Goal: Information Seeking & Learning: Find specific fact

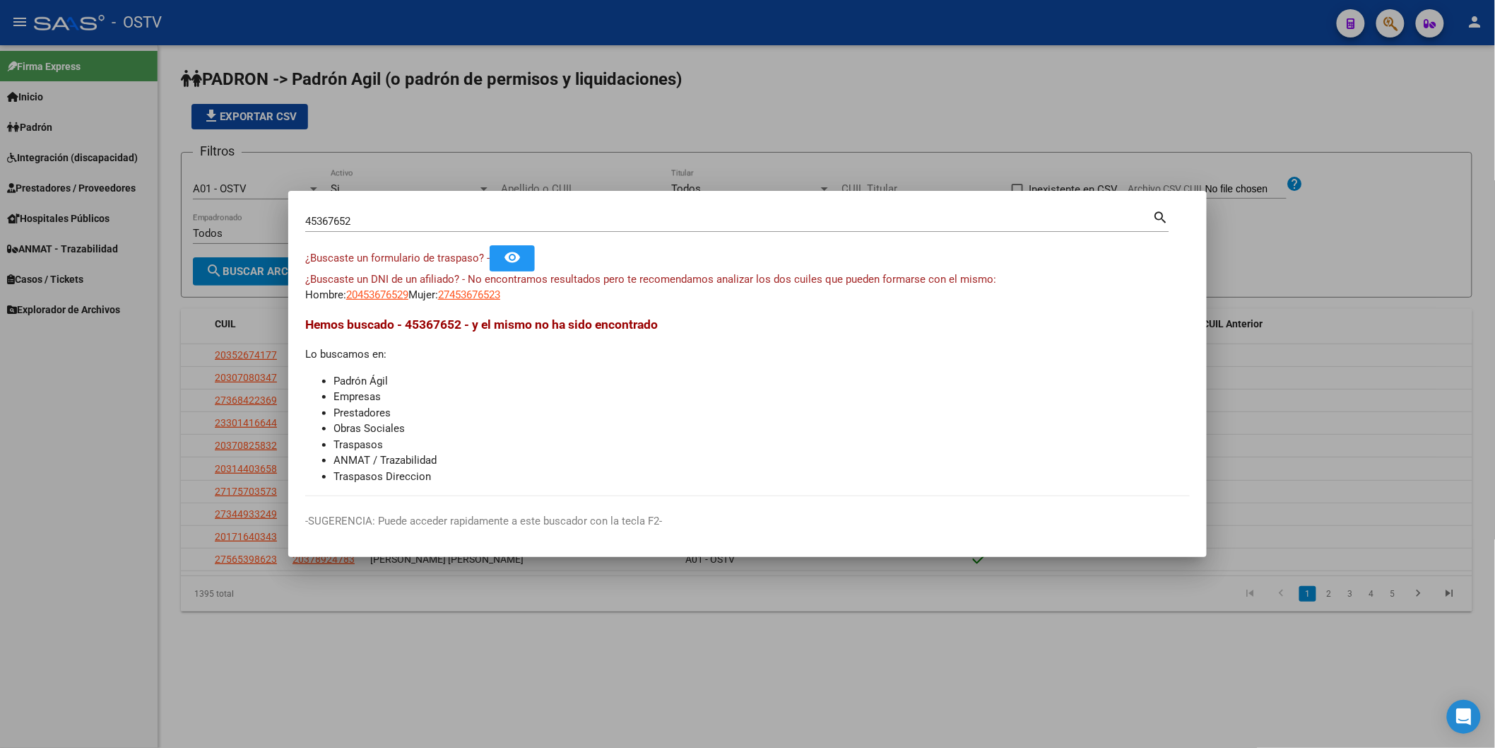
click at [479, 166] on div at bounding box center [747, 374] width 1495 height 748
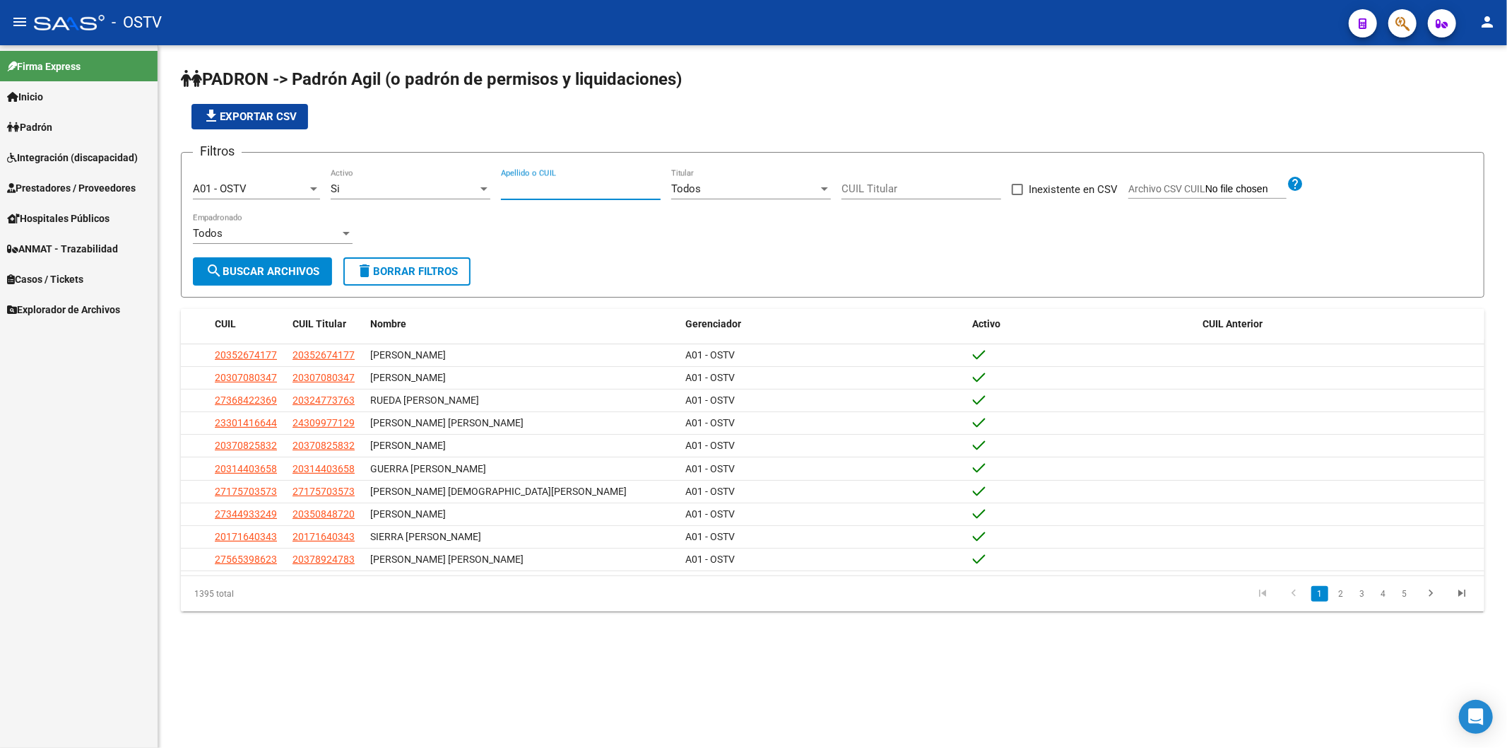
click at [525, 192] on input "Apellido o CUIL" at bounding box center [581, 188] width 160 height 13
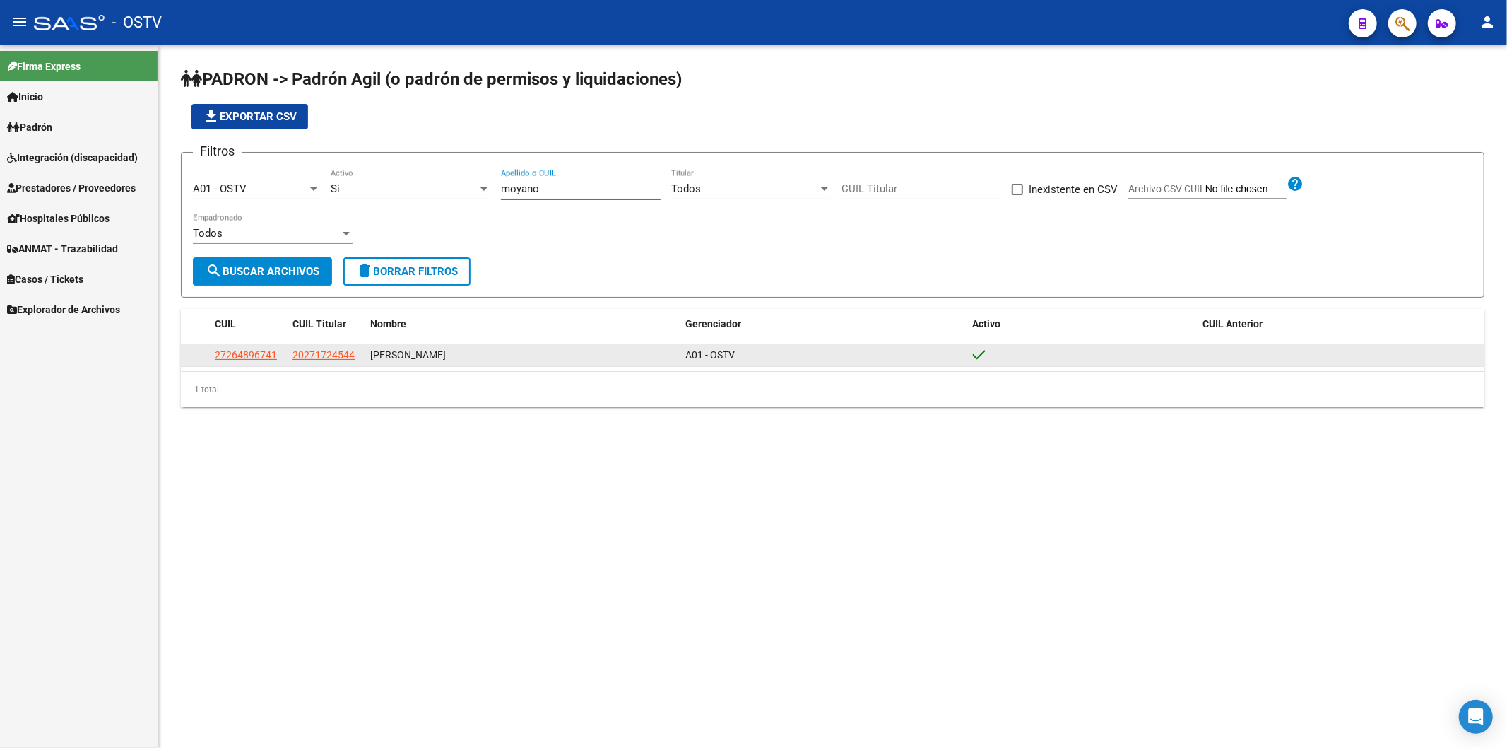
type input "moyano"
click at [269, 354] on span "27264896741" at bounding box center [246, 354] width 62 height 11
type textarea "27264896741"
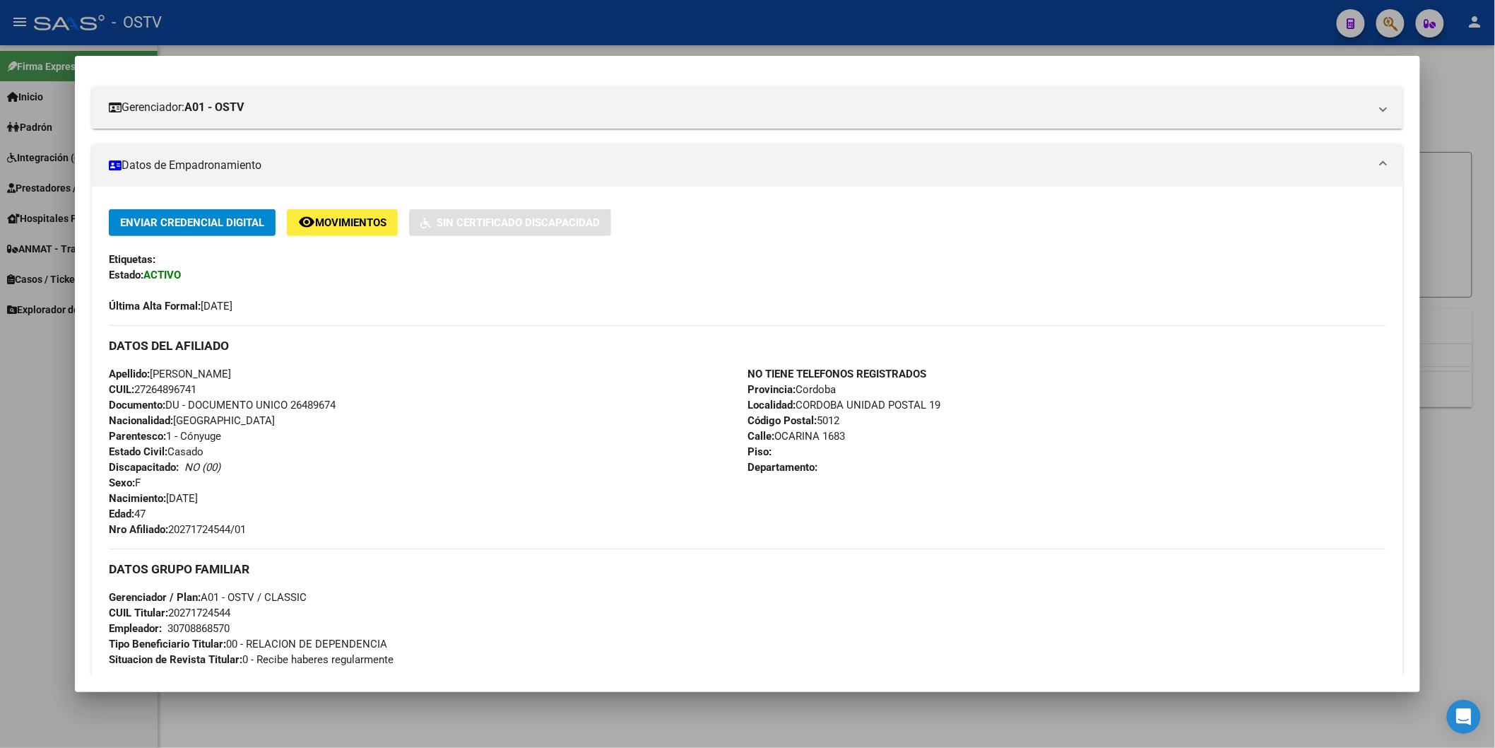
scroll to position [471, 0]
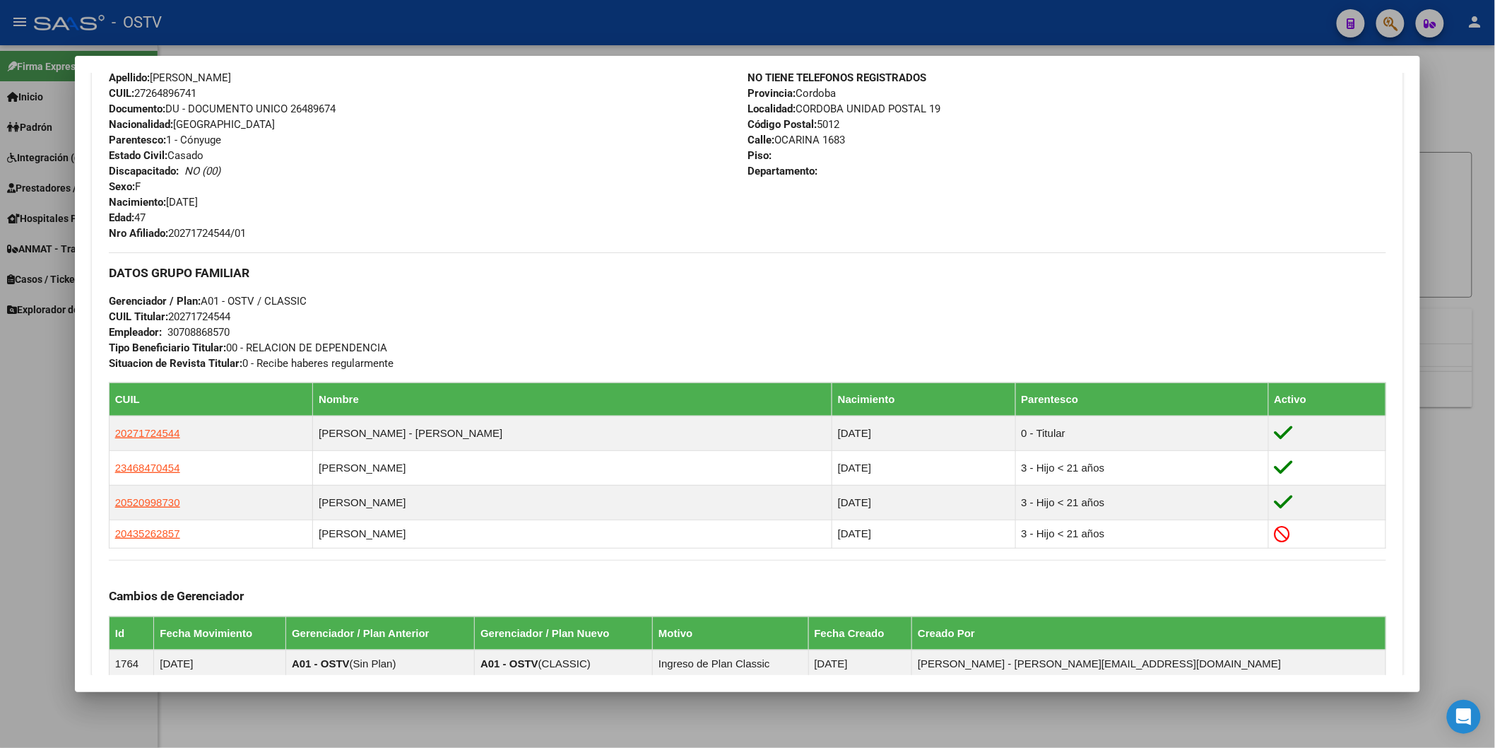
drag, startPoint x: 167, startPoint y: 231, endPoint x: 246, endPoint y: 234, distance: 78.5
click at [246, 234] on span "Nro Afiliado: 20271724544/01" at bounding box center [177, 233] width 137 height 13
copy span "20271724544/01"
click at [519, 206] on div "Apellido: [PERSON_NAME] CUIL: 27264896741 Documento: DU - DOCUMENTO UNICO 26489…" at bounding box center [428, 155] width 639 height 171
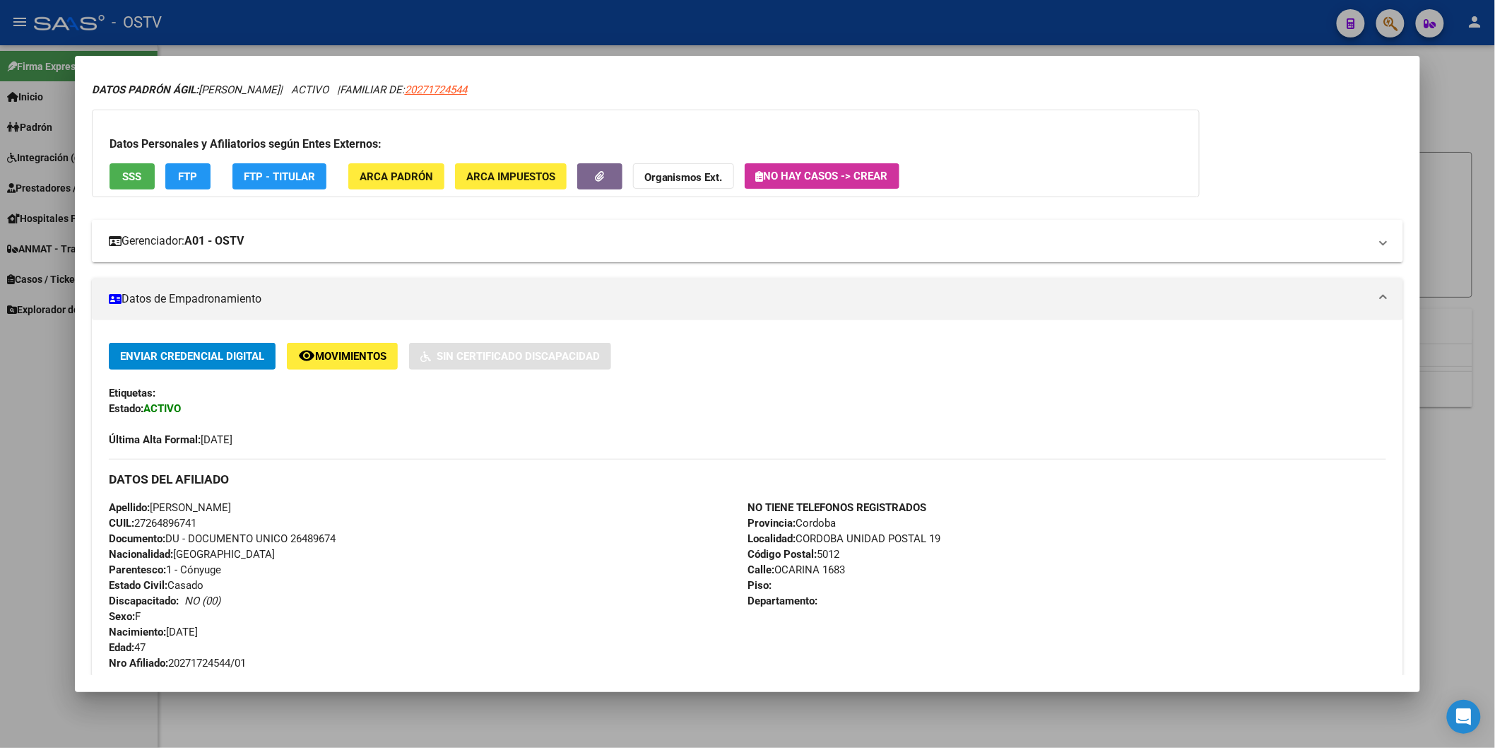
scroll to position [0, 0]
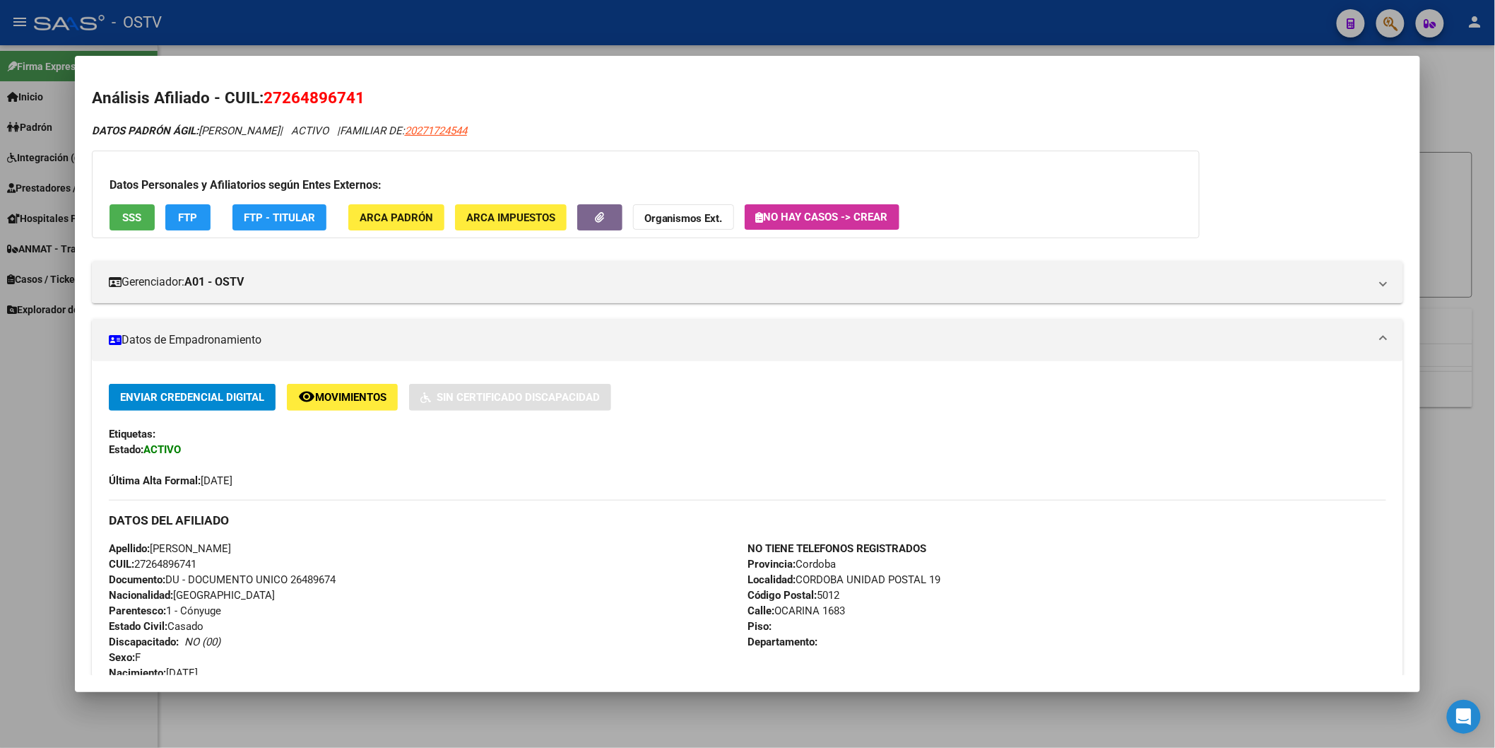
click at [407, 41] on div at bounding box center [747, 374] width 1495 height 748
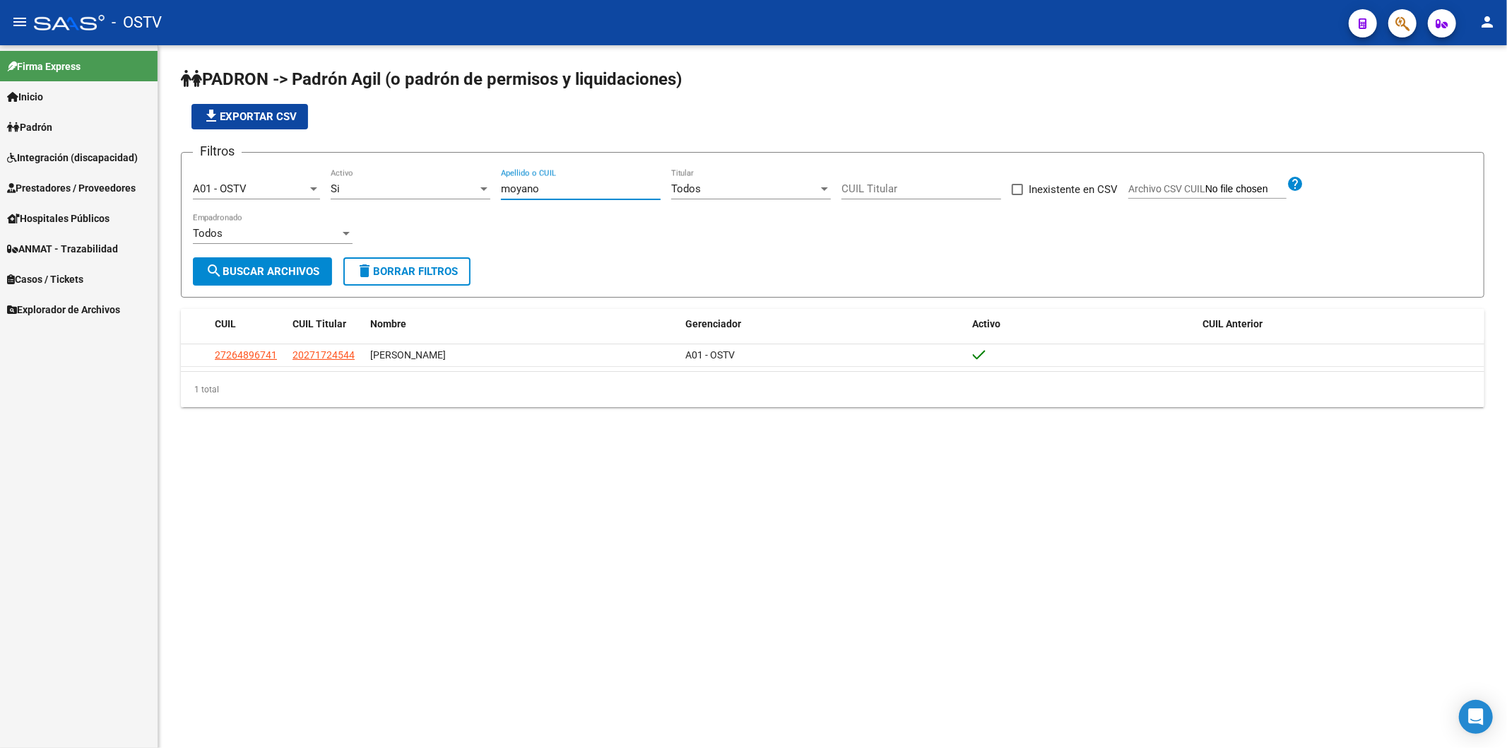
drag, startPoint x: 543, startPoint y: 191, endPoint x: 267, endPoint y: 196, distance: 275.6
click at [301, 196] on div "Filtros A01 - OSTV Seleccionar Gerenciador Si Activo [PERSON_NAME] Apellido o C…" at bounding box center [833, 210] width 1280 height 93
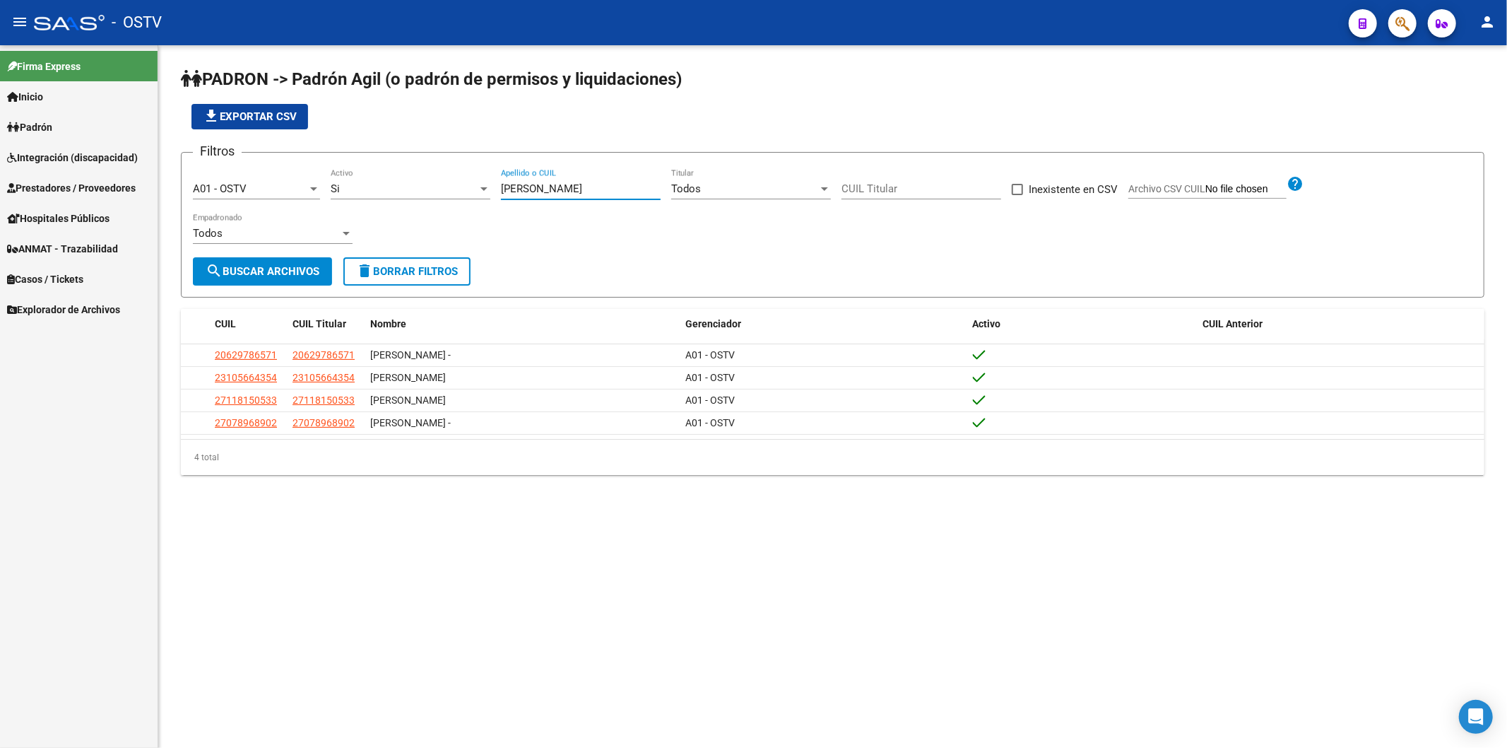
type input "[PERSON_NAME]"
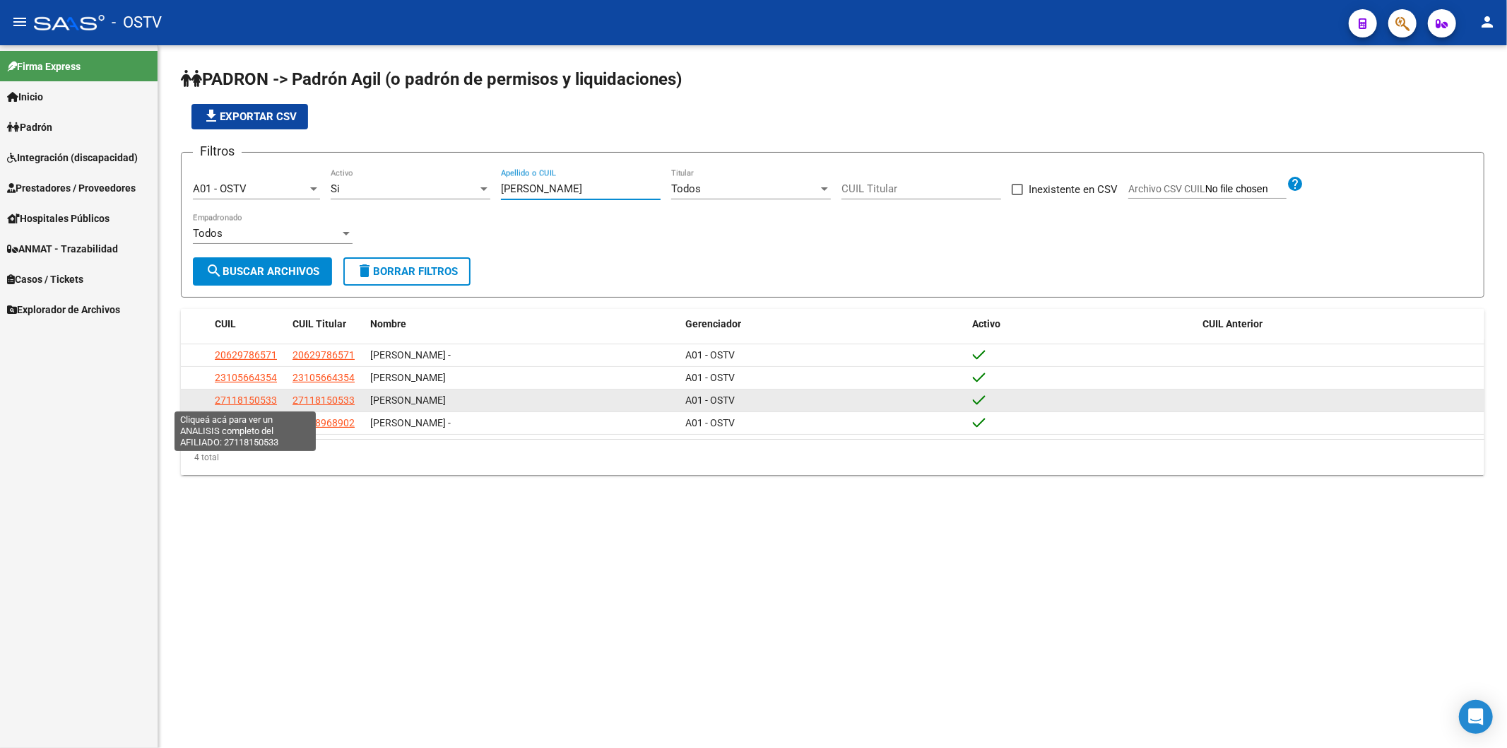
click at [261, 399] on span "27118150533" at bounding box center [246, 399] width 62 height 11
type textarea "27118150533"
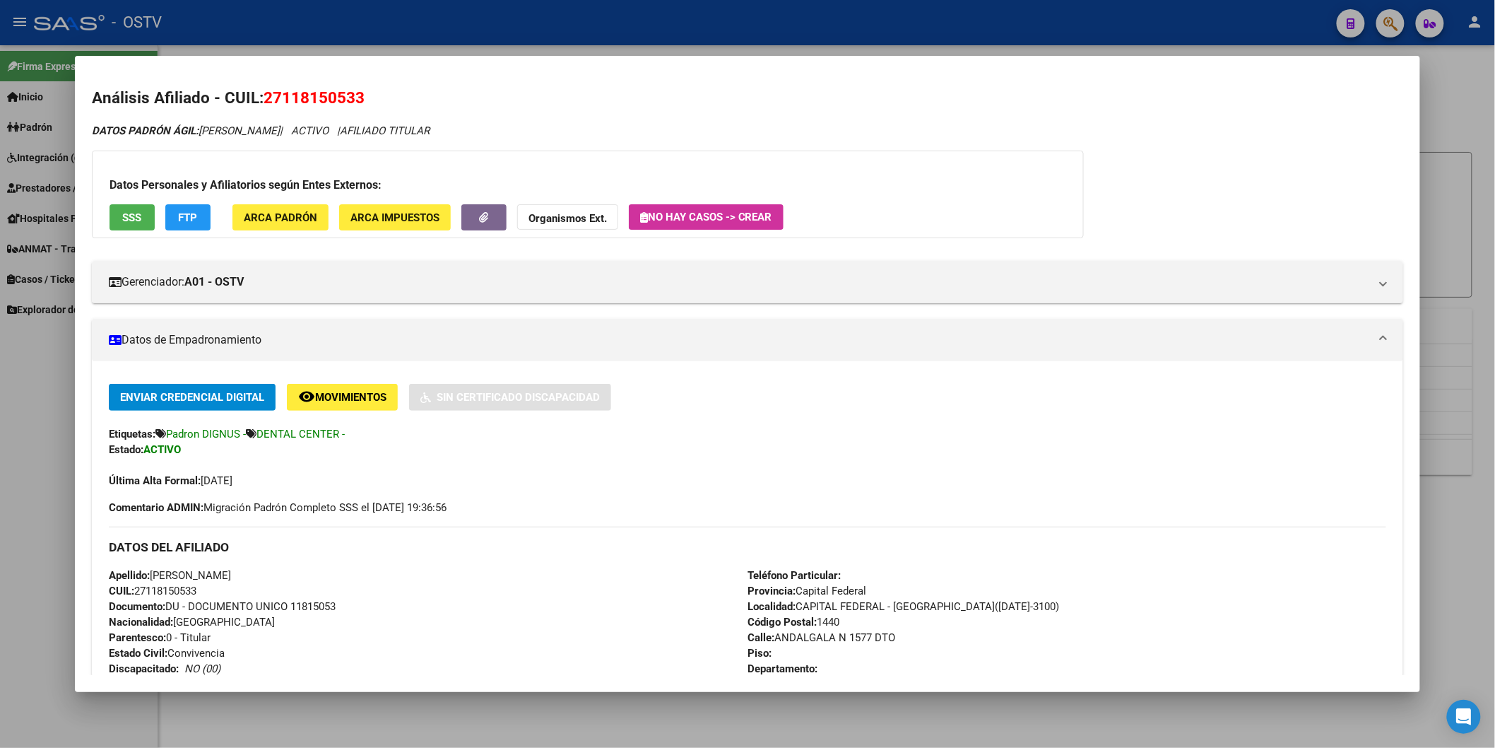
scroll to position [392, 0]
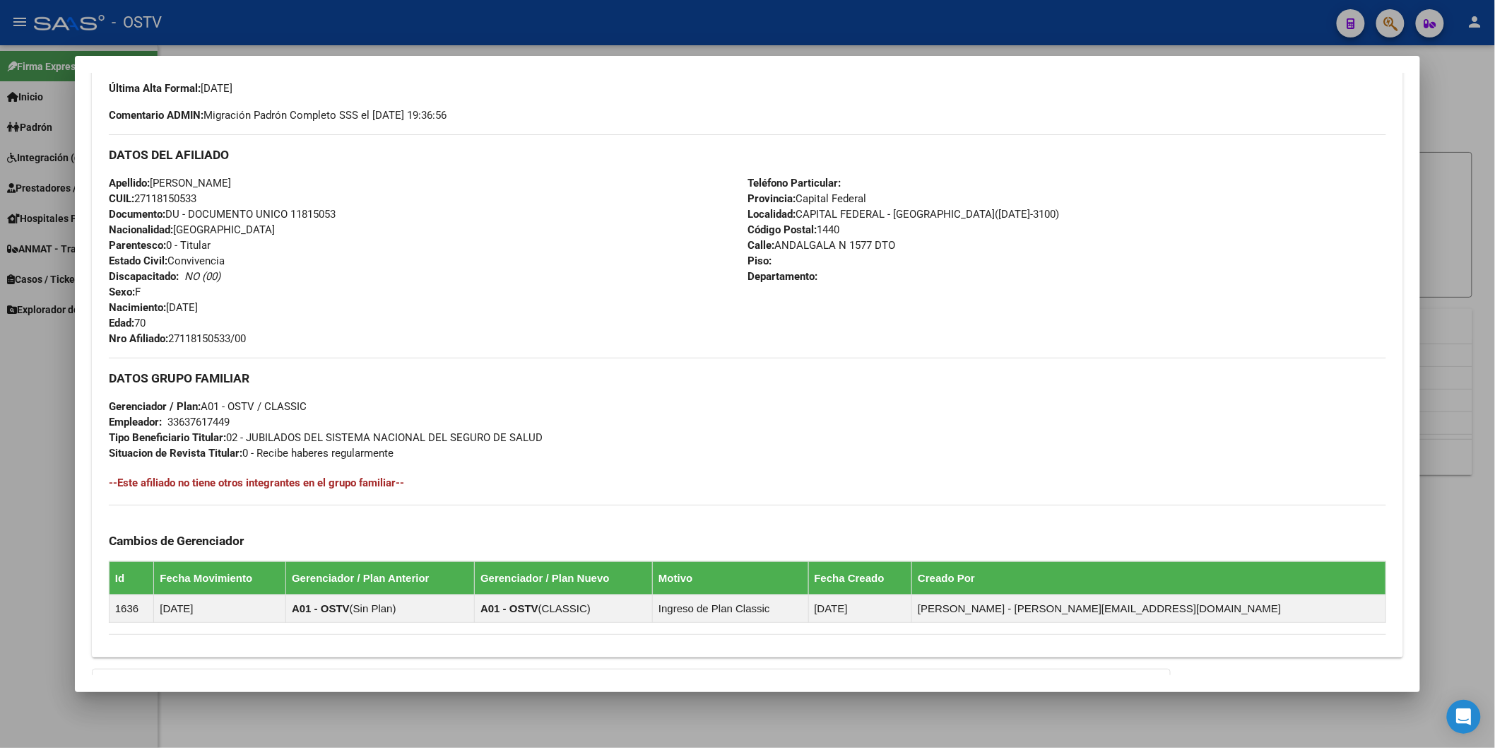
click at [310, 217] on span "Documento: DU - DOCUMENTO UNICO 11815053" at bounding box center [222, 214] width 227 height 13
copy span "11815053"
click at [202, 334] on span "Nro Afiliado: 27118150533/00" at bounding box center [177, 338] width 137 height 13
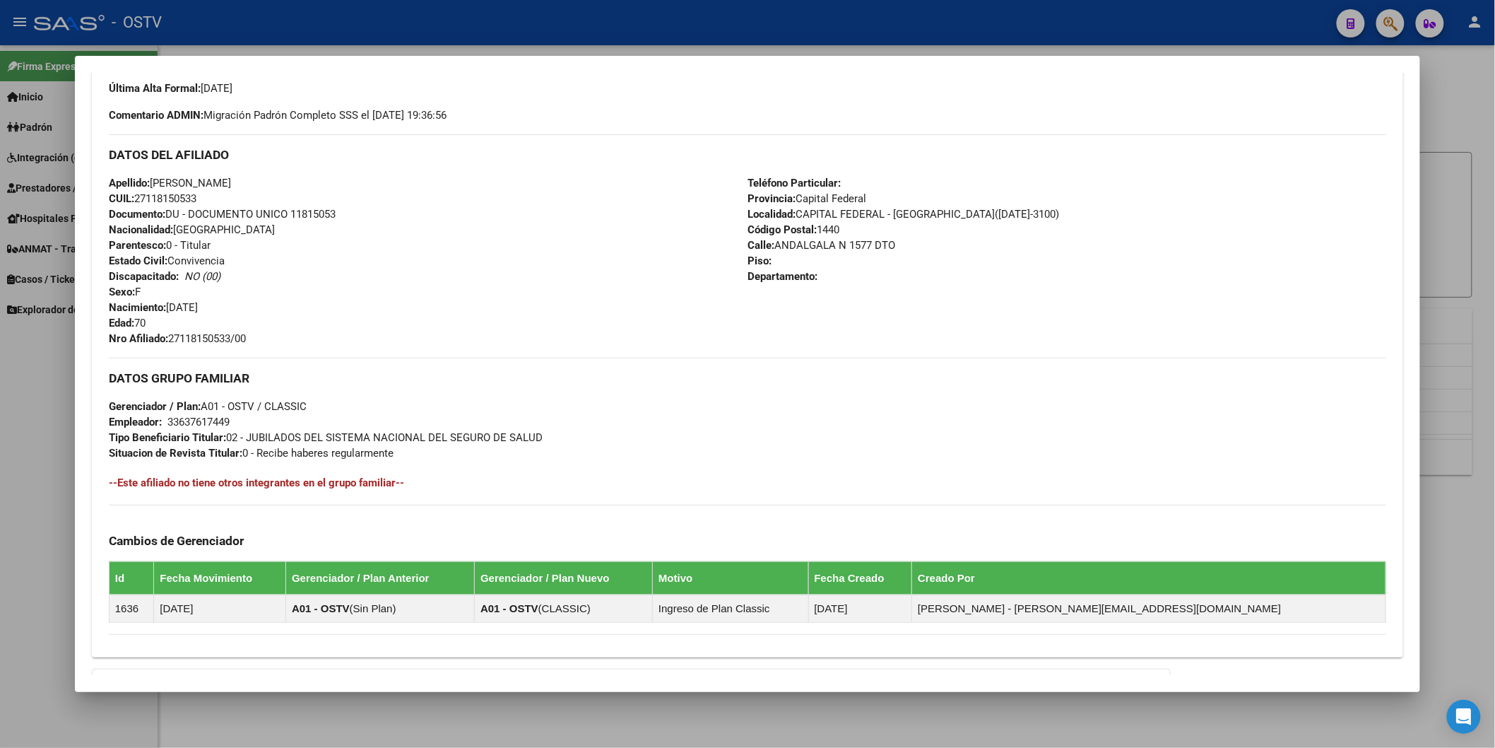
copy span "27118150533"
click at [474, 36] on div at bounding box center [747, 374] width 1495 height 748
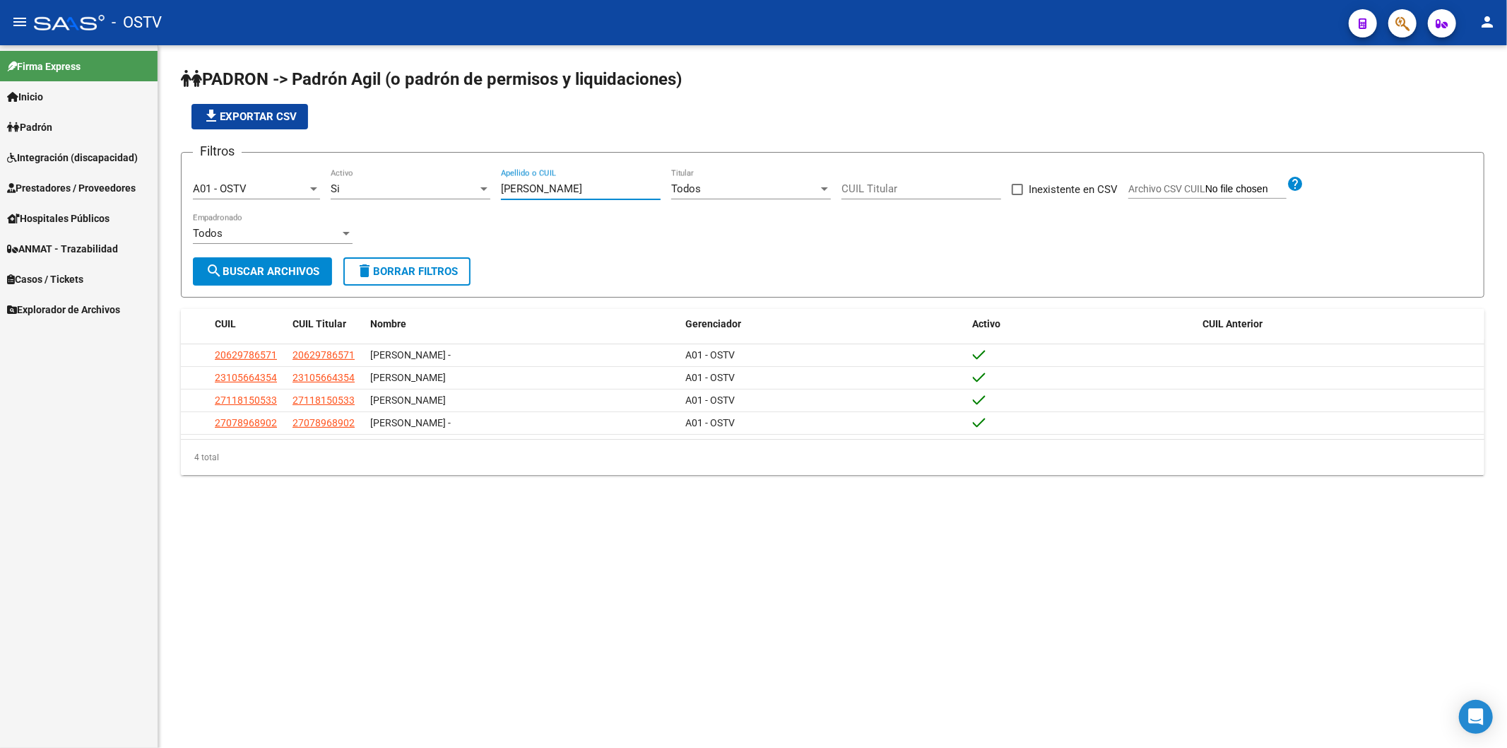
drag, startPoint x: 606, startPoint y: 194, endPoint x: 442, endPoint y: 192, distance: 164.0
click at [442, 192] on div "Filtros A01 - OSTV Seleccionar Gerenciador Si Activo [PERSON_NAME] Apellido o C…" at bounding box center [833, 210] width 1280 height 93
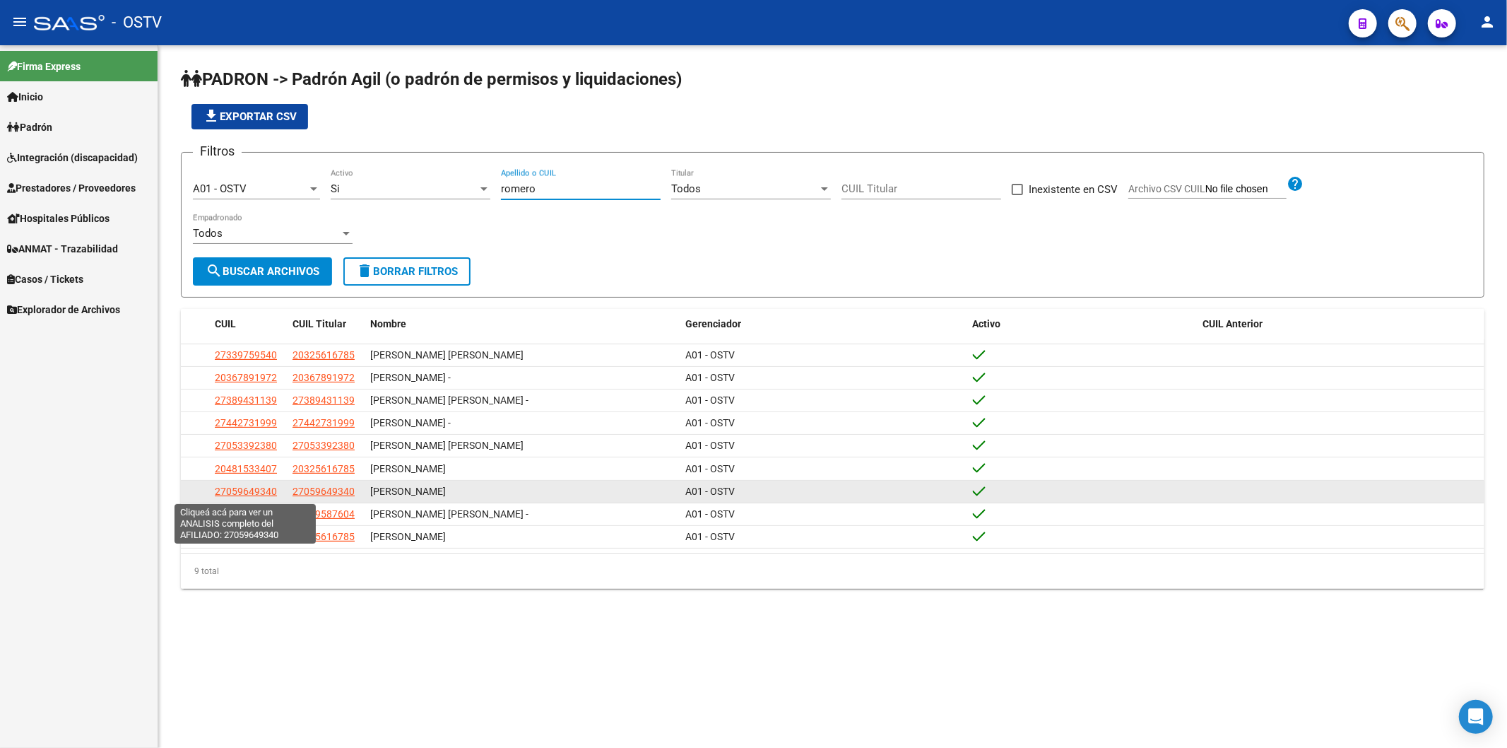
type input "romero"
click at [273, 493] on span "27059649340" at bounding box center [246, 490] width 62 height 11
type textarea "27059649340"
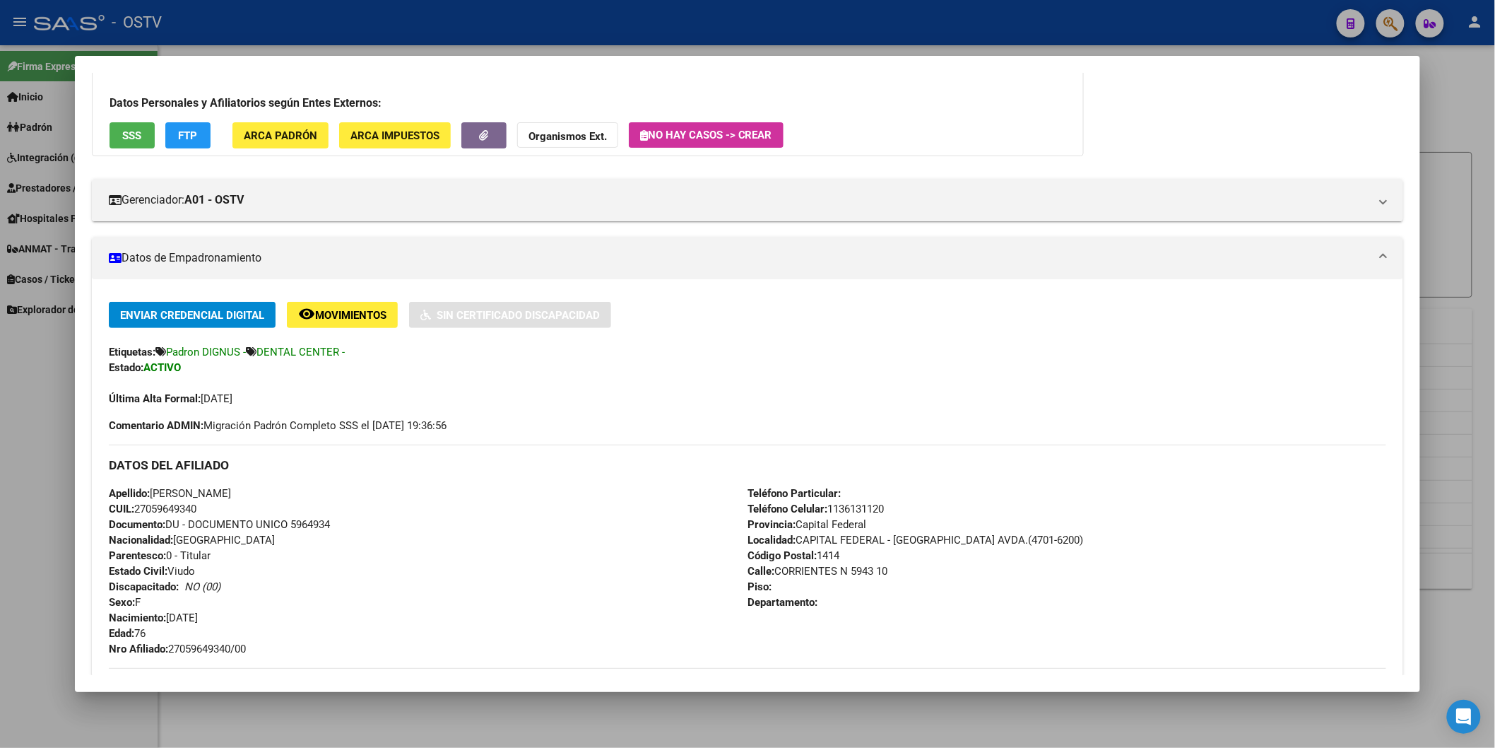
scroll to position [157, 0]
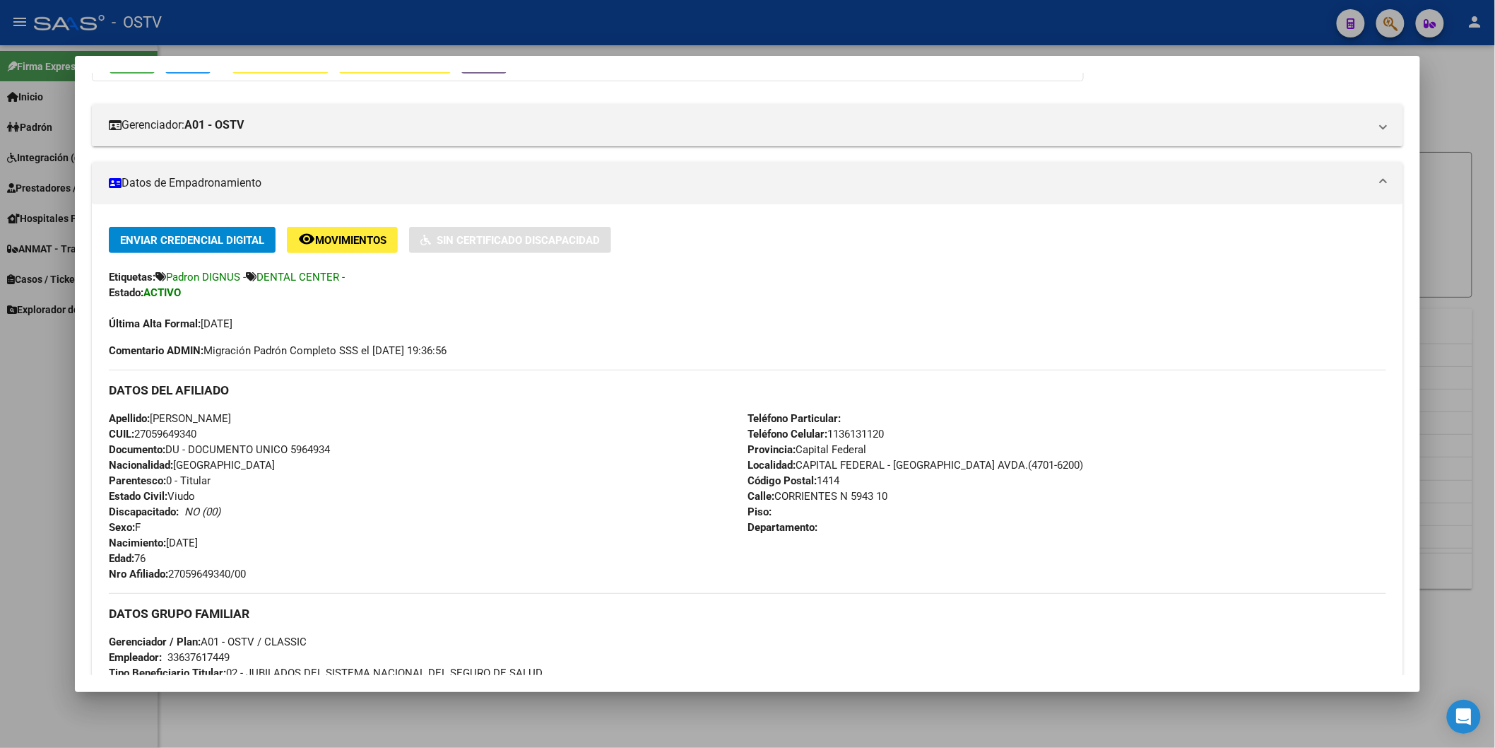
drag, startPoint x: 167, startPoint y: 570, endPoint x: 252, endPoint y: 567, distance: 84.8
click at [252, 567] on div "Apellido: [PERSON_NAME]: 27059649340 Documento: DU - DOCUMENTO UNICO 5964934 Na…" at bounding box center [428, 496] width 639 height 171
copy span "27059649340/00"
click at [443, 29] on div at bounding box center [747, 374] width 1495 height 748
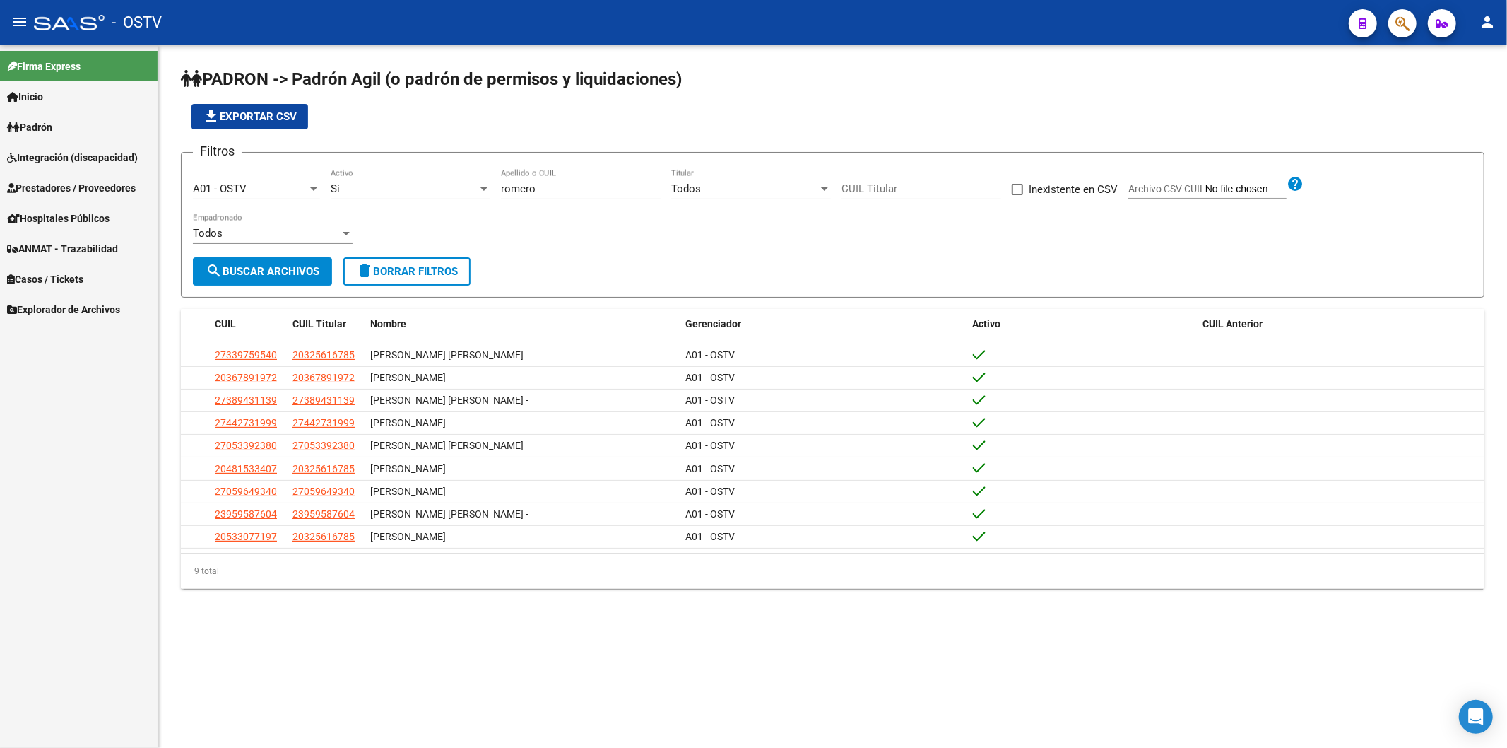
drag, startPoint x: 407, startPoint y: 192, endPoint x: 367, endPoint y: 192, distance: 39.6
click at [368, 192] on div "Filtros A01 - OSTV Seleccionar Gerenciador Si Activo [PERSON_NAME] Apellido o C…" at bounding box center [833, 210] width 1280 height 93
click at [505, 182] on input "romero" at bounding box center [581, 188] width 160 height 13
drag, startPoint x: 548, startPoint y: 192, endPoint x: 332, endPoint y: 172, distance: 217.1
click at [348, 174] on div "Filtros A01 - OSTV Seleccionar Gerenciador Si Activo [PERSON_NAME] Apellido o C…" at bounding box center [833, 210] width 1280 height 93
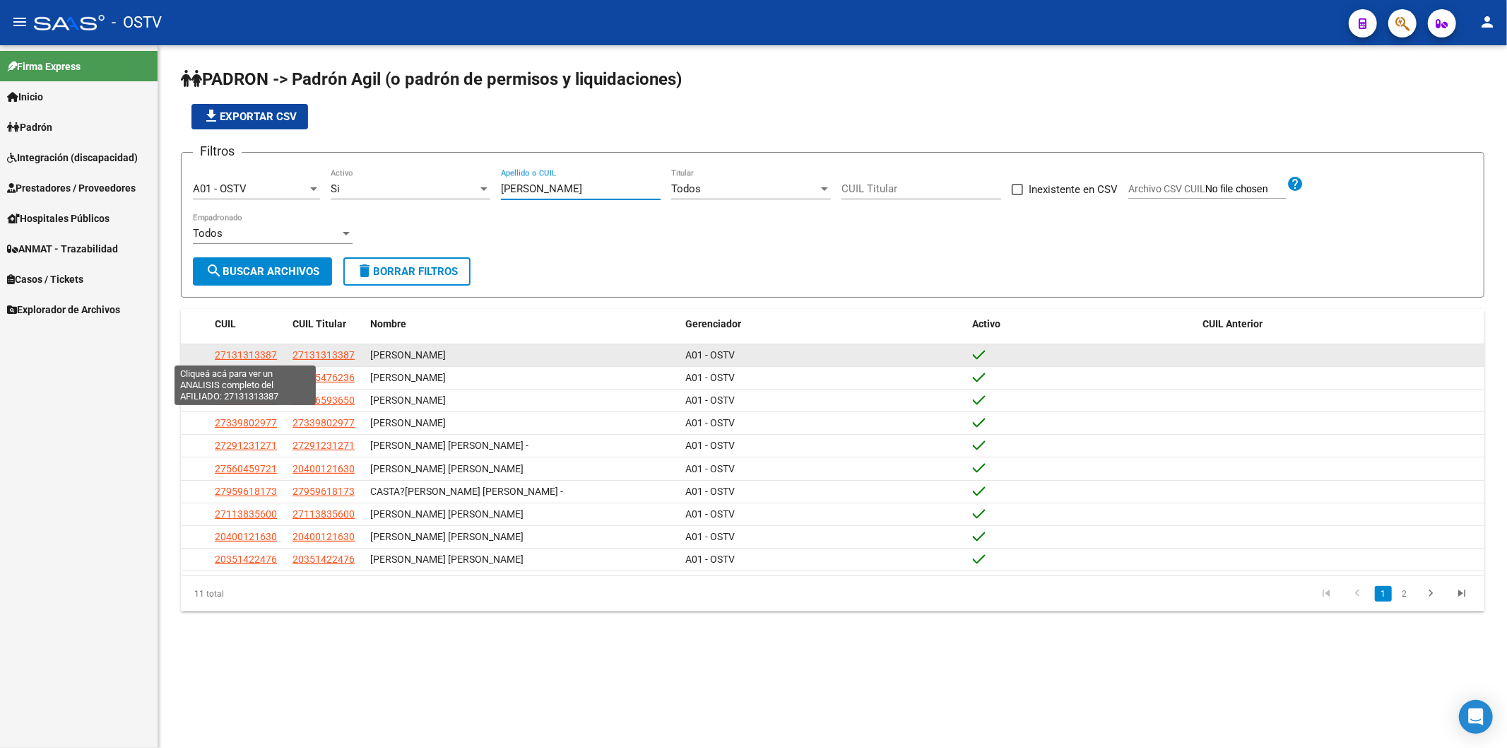
type input "[PERSON_NAME]"
click at [255, 345] on datatable-body-cell "27131313387" at bounding box center [248, 355] width 78 height 22
click at [257, 356] on span "27131313387" at bounding box center [246, 354] width 62 height 11
type textarea "27131313387"
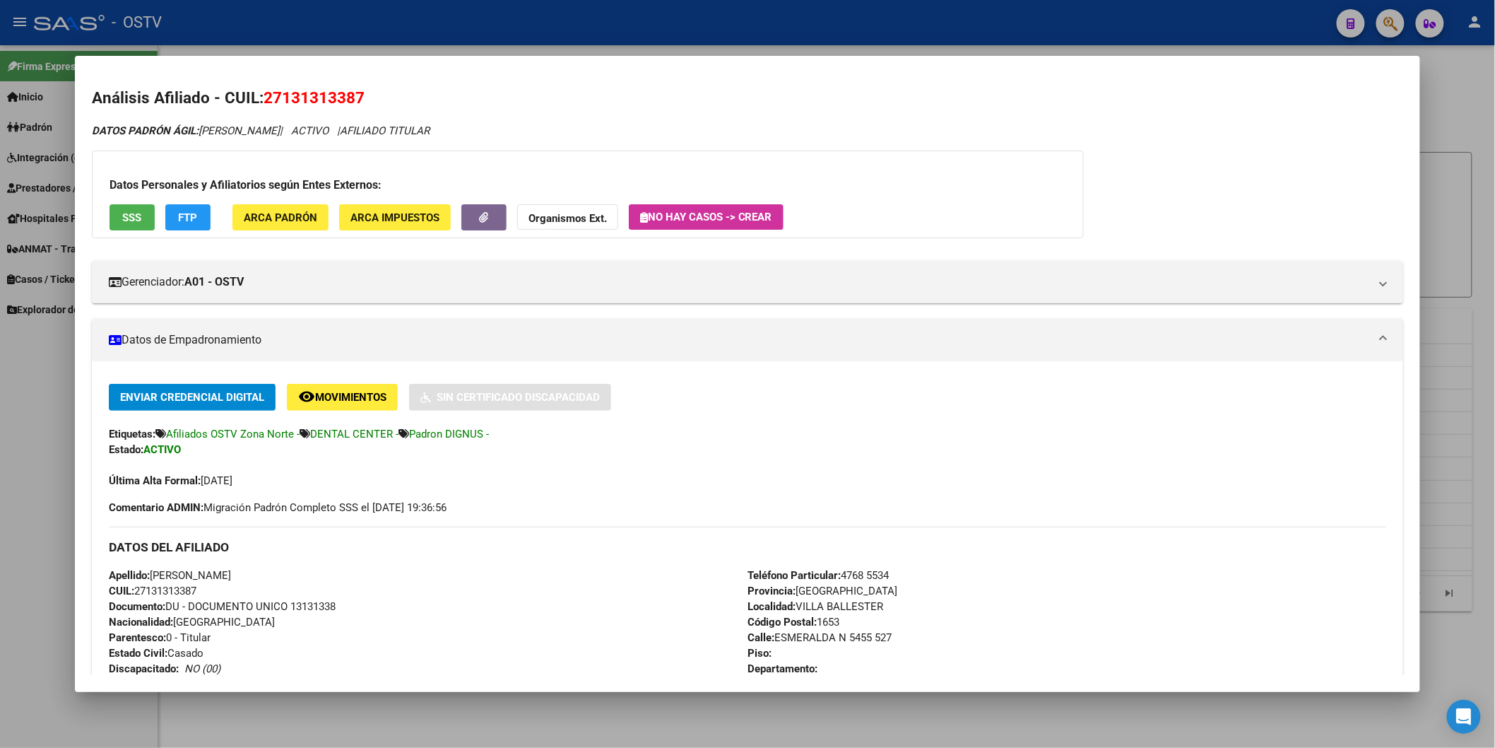
scroll to position [314, 0]
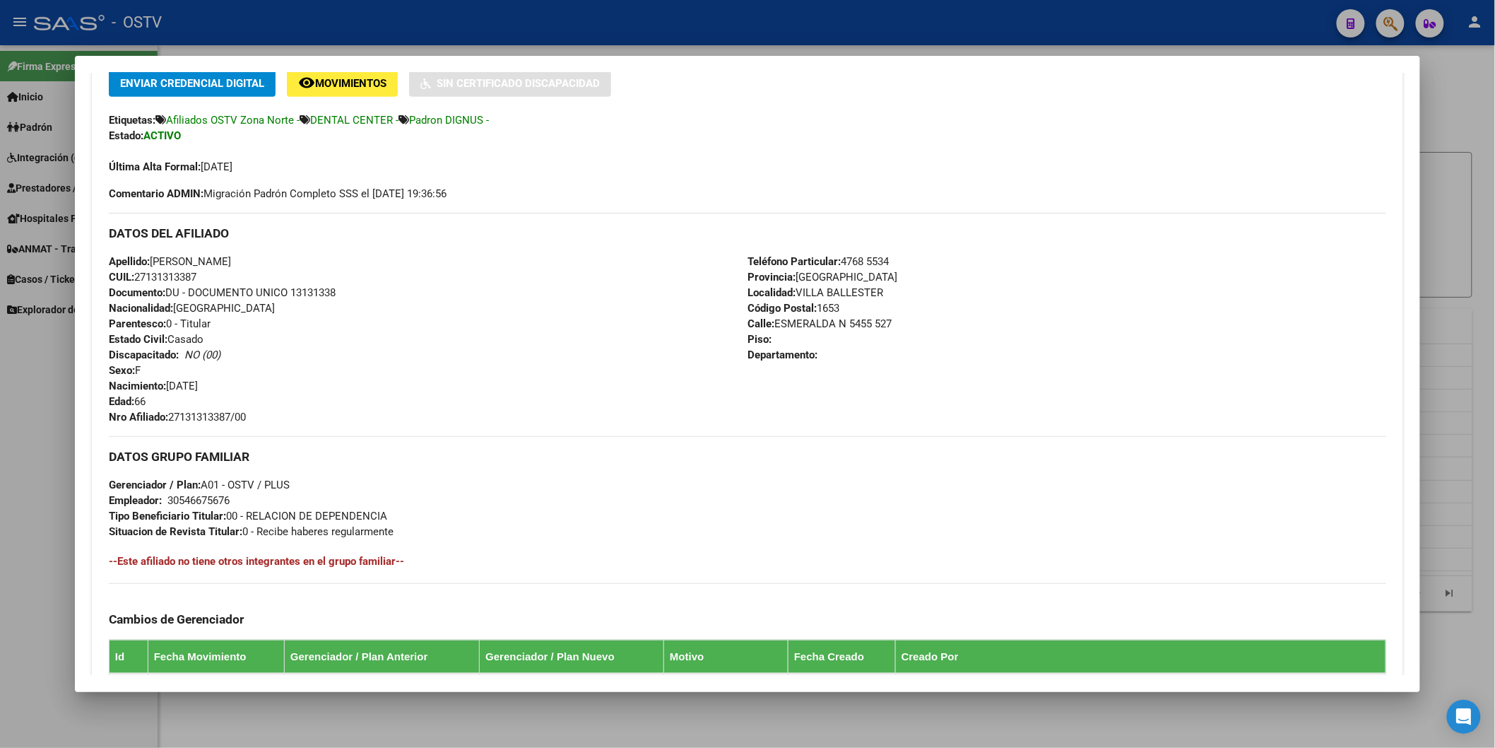
drag, startPoint x: 167, startPoint y: 418, endPoint x: 248, endPoint y: 416, distance: 80.6
click at [248, 416] on div "Apellido: [PERSON_NAME]: 27131313387 Documento: DU - DOCUMENTO UNICO 13131338 N…" at bounding box center [428, 339] width 639 height 171
copy span "27131313387/00"
click at [495, 40] on div at bounding box center [747, 374] width 1495 height 748
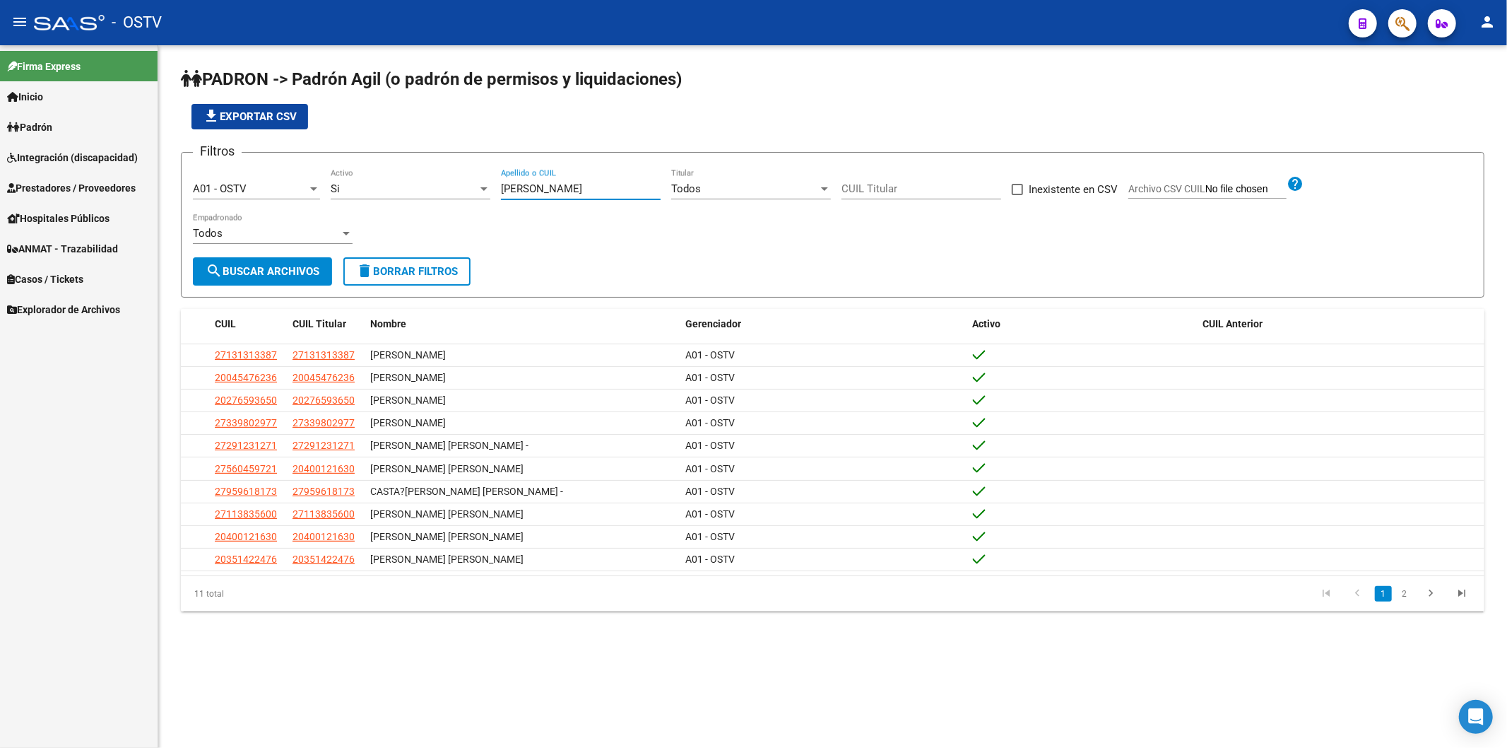
drag, startPoint x: 563, startPoint y: 192, endPoint x: 431, endPoint y: 187, distance: 132.2
click at [431, 187] on div "Filtros A01 - OSTV Seleccionar Gerenciador Si Activo [PERSON_NAME] Apellido o C…" at bounding box center [833, 210] width 1280 height 93
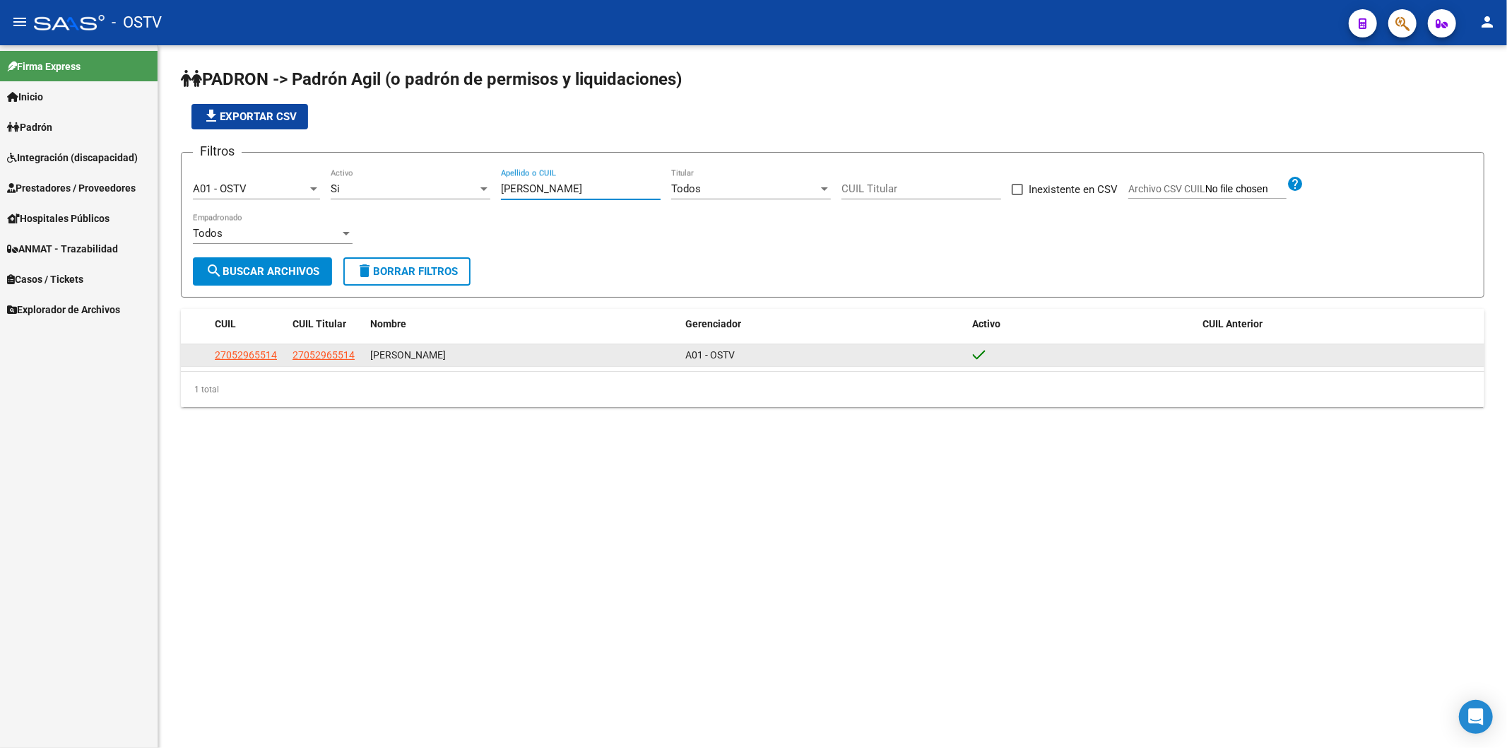
type input "[PERSON_NAME]"
click at [266, 349] on span "27052965514" at bounding box center [246, 354] width 62 height 11
type textarea "27052965514"
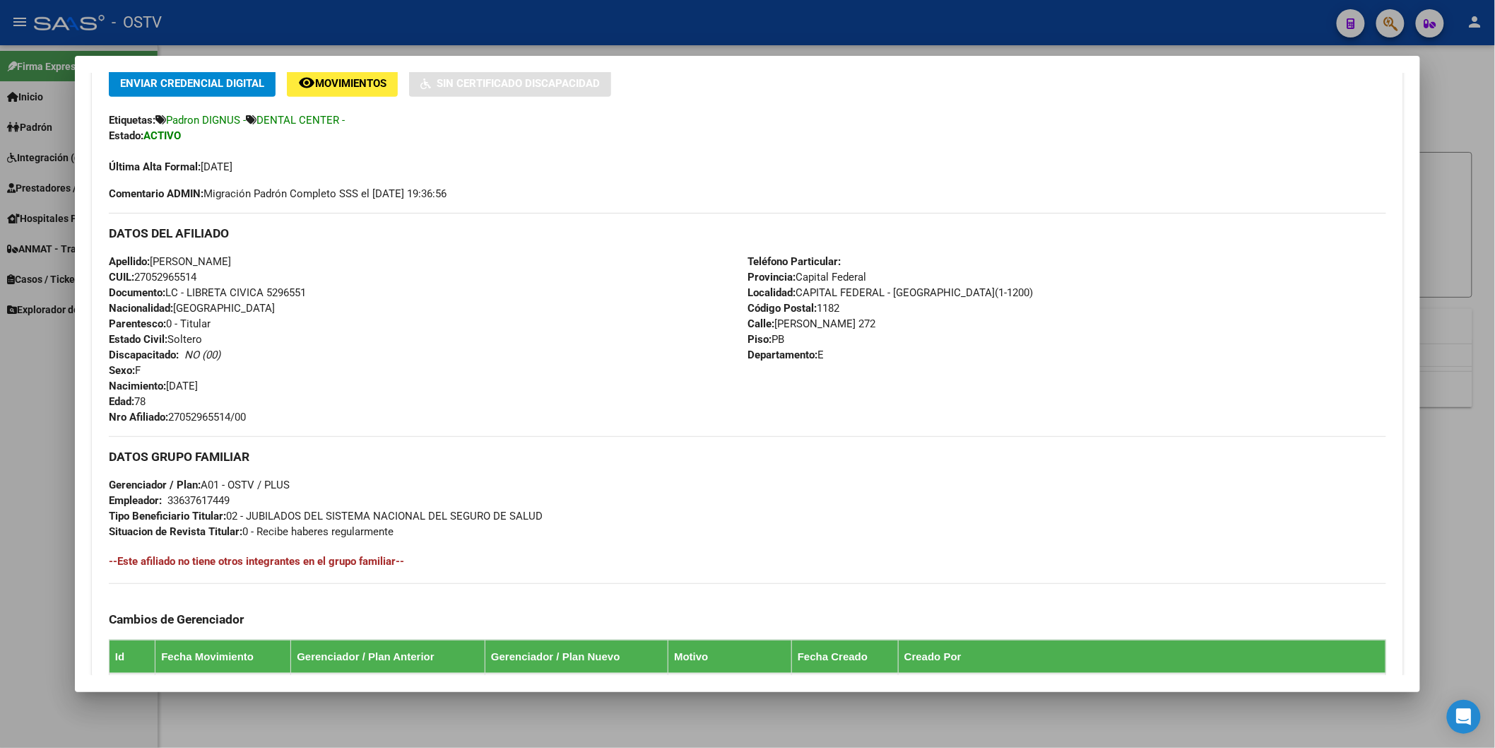
drag, startPoint x: 167, startPoint y: 412, endPoint x: 258, endPoint y: 415, distance: 91.2
click at [258, 415] on div "Apellido: [PERSON_NAME] CUIL: 27052965514 Documento: LC - LIBRETA CIVICA 529655…" at bounding box center [428, 339] width 639 height 171
copy span "27052965514/00"
click at [450, 31] on div at bounding box center [747, 374] width 1495 height 748
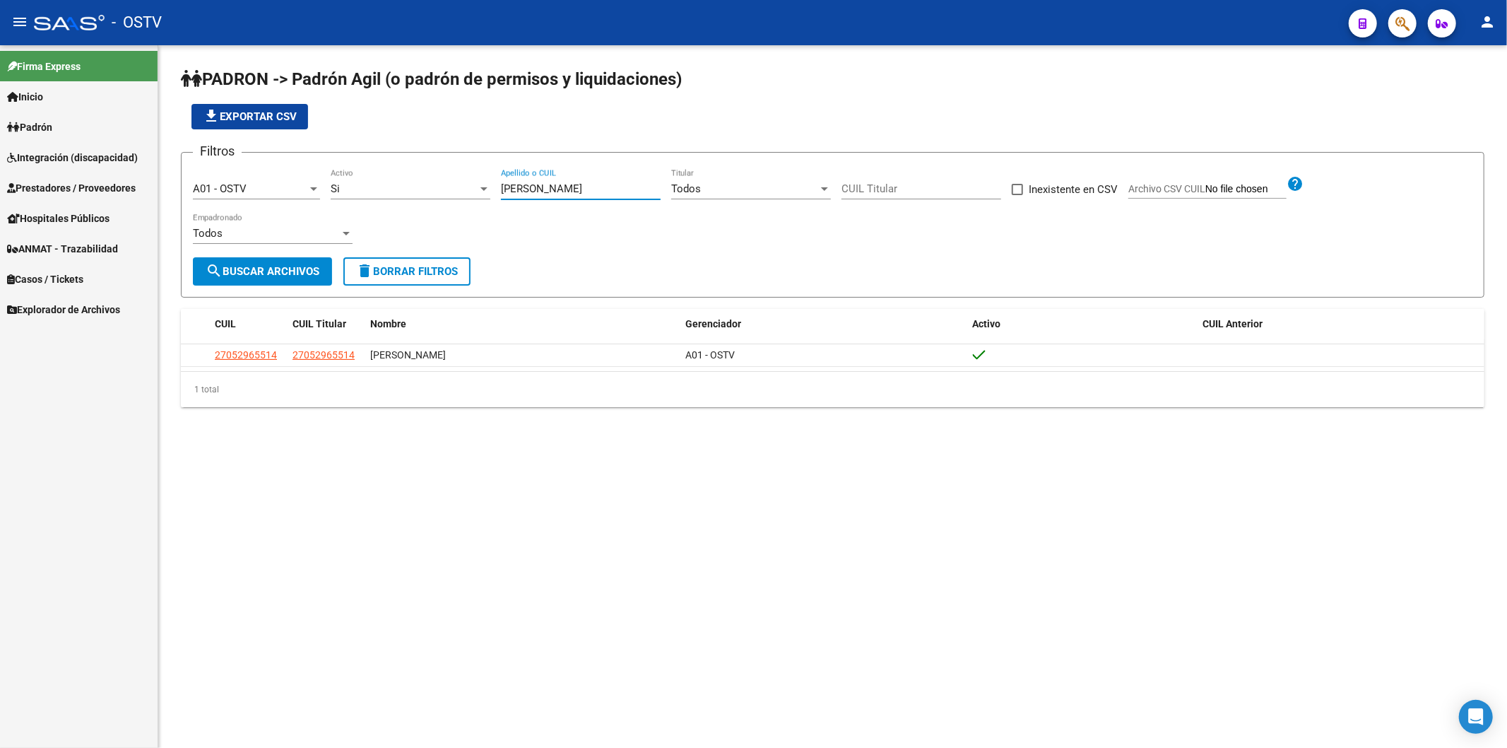
drag, startPoint x: 548, startPoint y: 185, endPoint x: 411, endPoint y: 185, distance: 137.1
click at [413, 185] on div "Filtros A01 - OSTV Seleccionar Gerenciador Si Activo [PERSON_NAME] Apellido o C…" at bounding box center [833, 210] width 1280 height 93
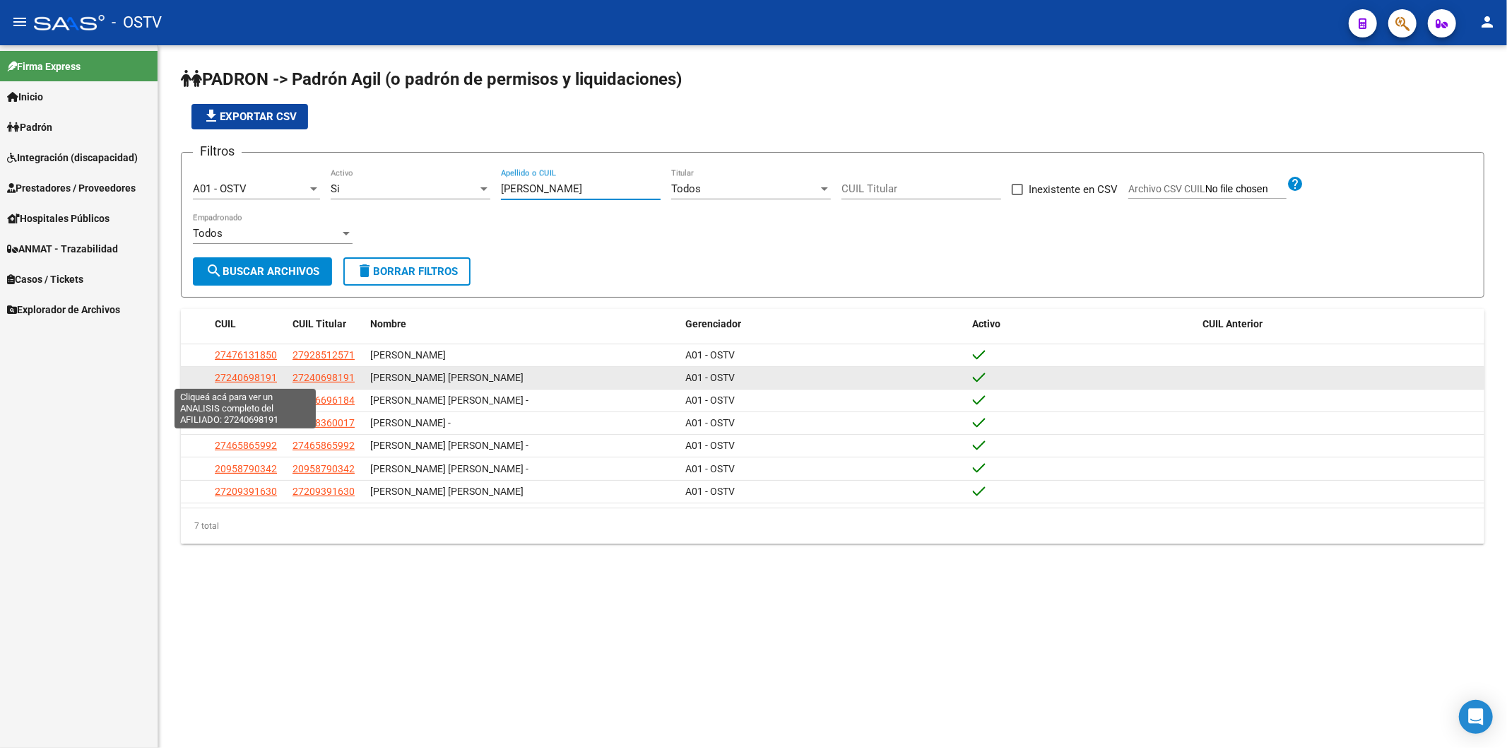
type input "[PERSON_NAME]"
click at [260, 379] on span "27240698191" at bounding box center [246, 377] width 62 height 11
type textarea "27240698191"
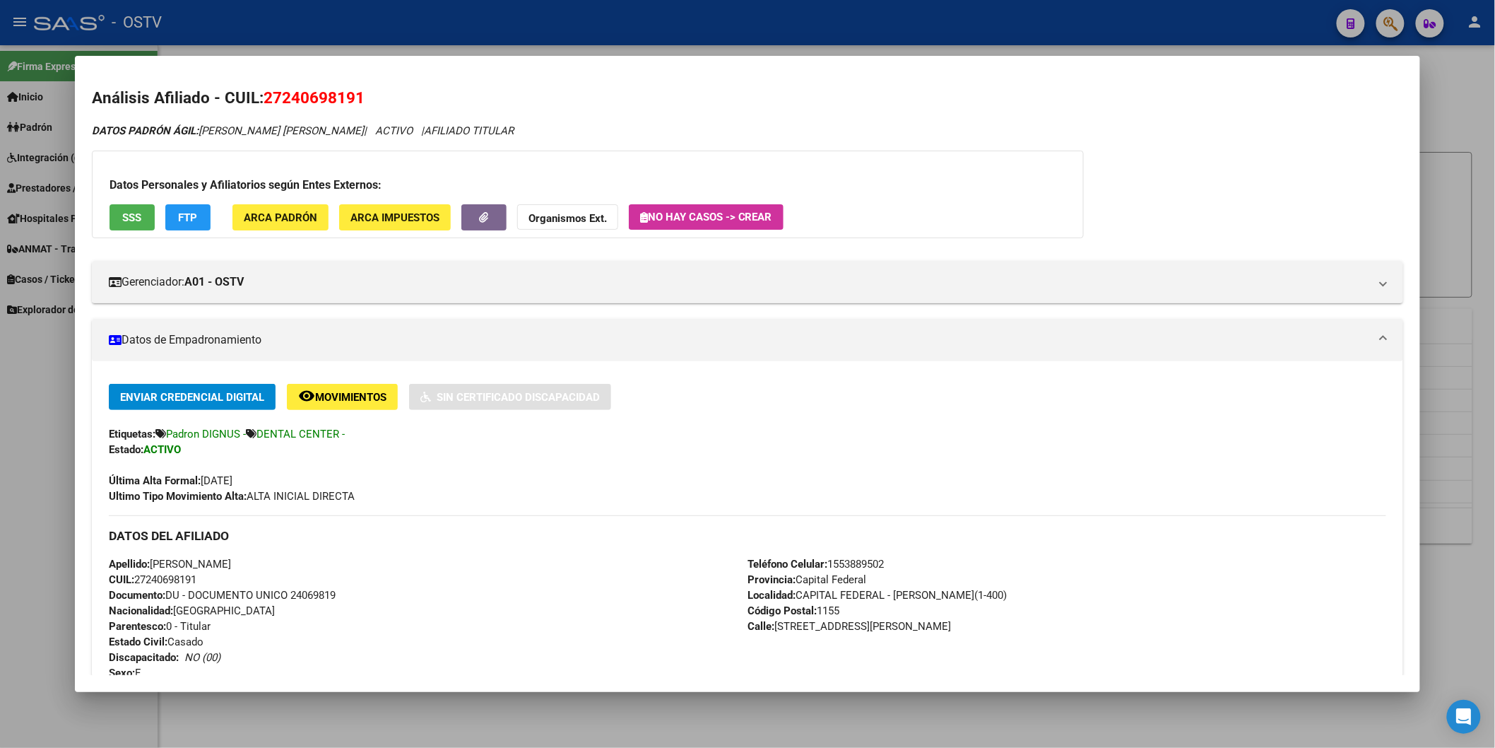
scroll to position [235, 0]
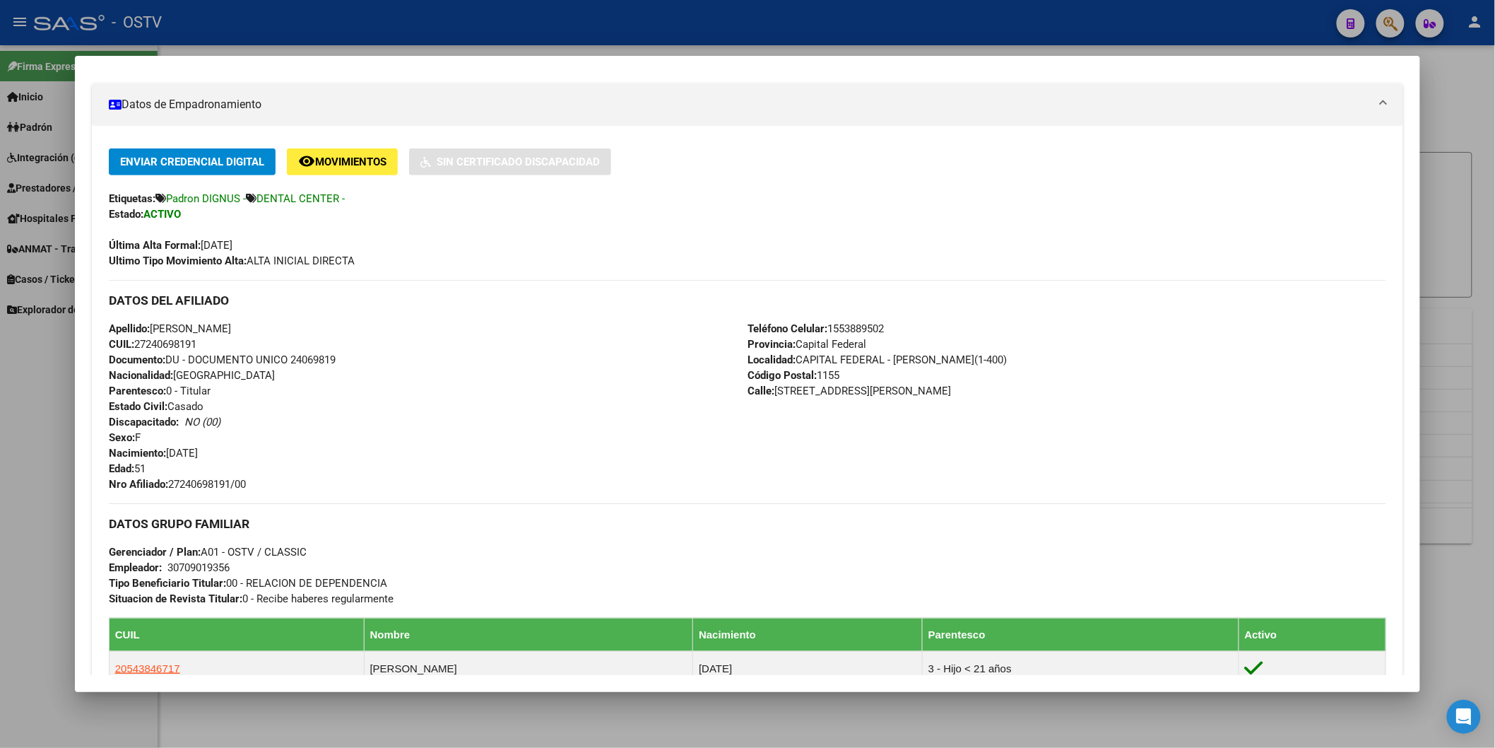
drag, startPoint x: 168, startPoint y: 481, endPoint x: 250, endPoint y: 478, distance: 82.0
click at [250, 478] on div "Apellido: [PERSON_NAME] CUIL: 27240698191 Documento: DU - DOCUMENTO UNICO 24069…" at bounding box center [428, 406] width 639 height 171
click at [175, 482] on span "Nro Afiliado: 27240698191/00" at bounding box center [177, 484] width 137 height 13
drag, startPoint x: 165, startPoint y: 483, endPoint x: 249, endPoint y: 481, distance: 84.8
click at [249, 481] on div "Apellido: [PERSON_NAME] CUIL: 27240698191 Documento: DU - DOCUMENTO UNICO 24069…" at bounding box center [428, 406] width 639 height 171
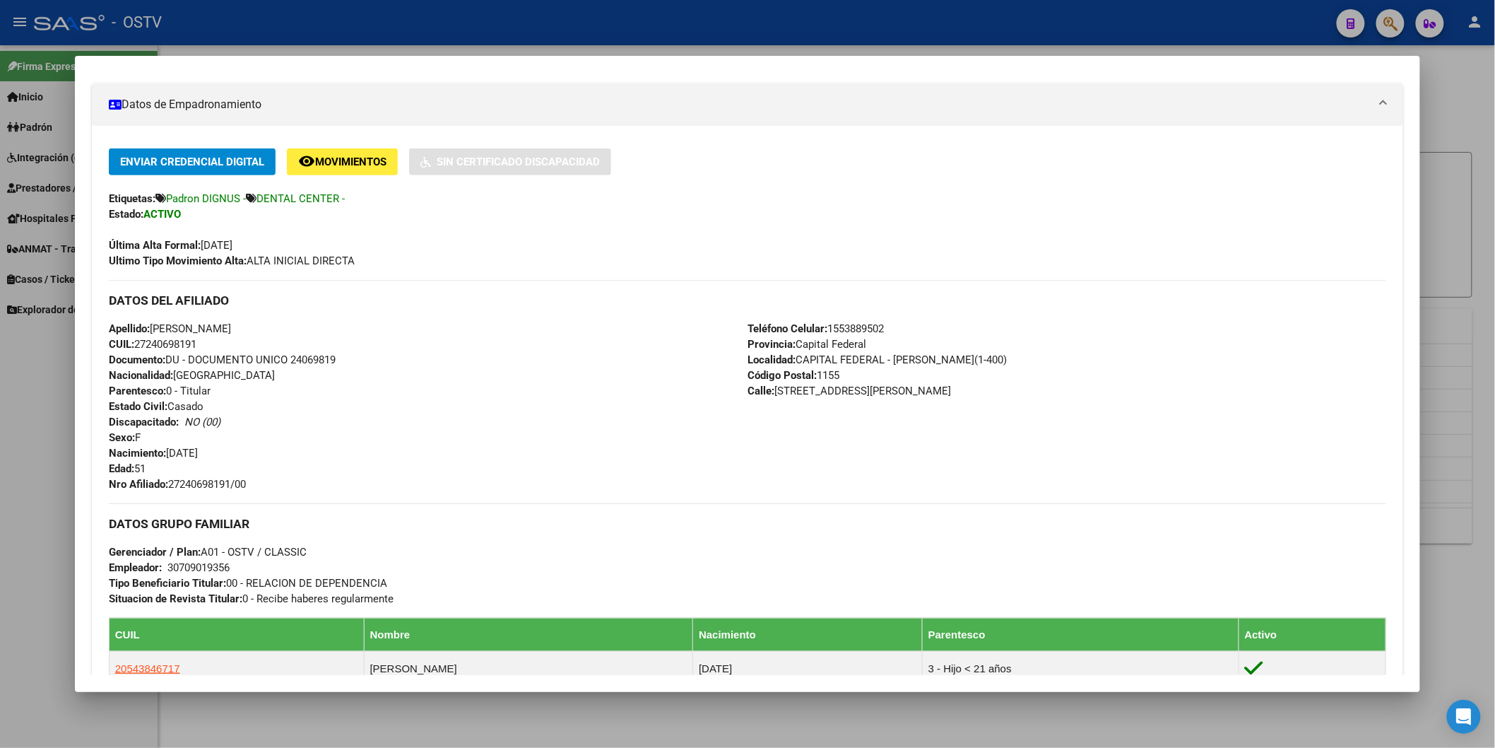
copy span "27240698191/00"
click at [265, 49] on div at bounding box center [747, 374] width 1495 height 748
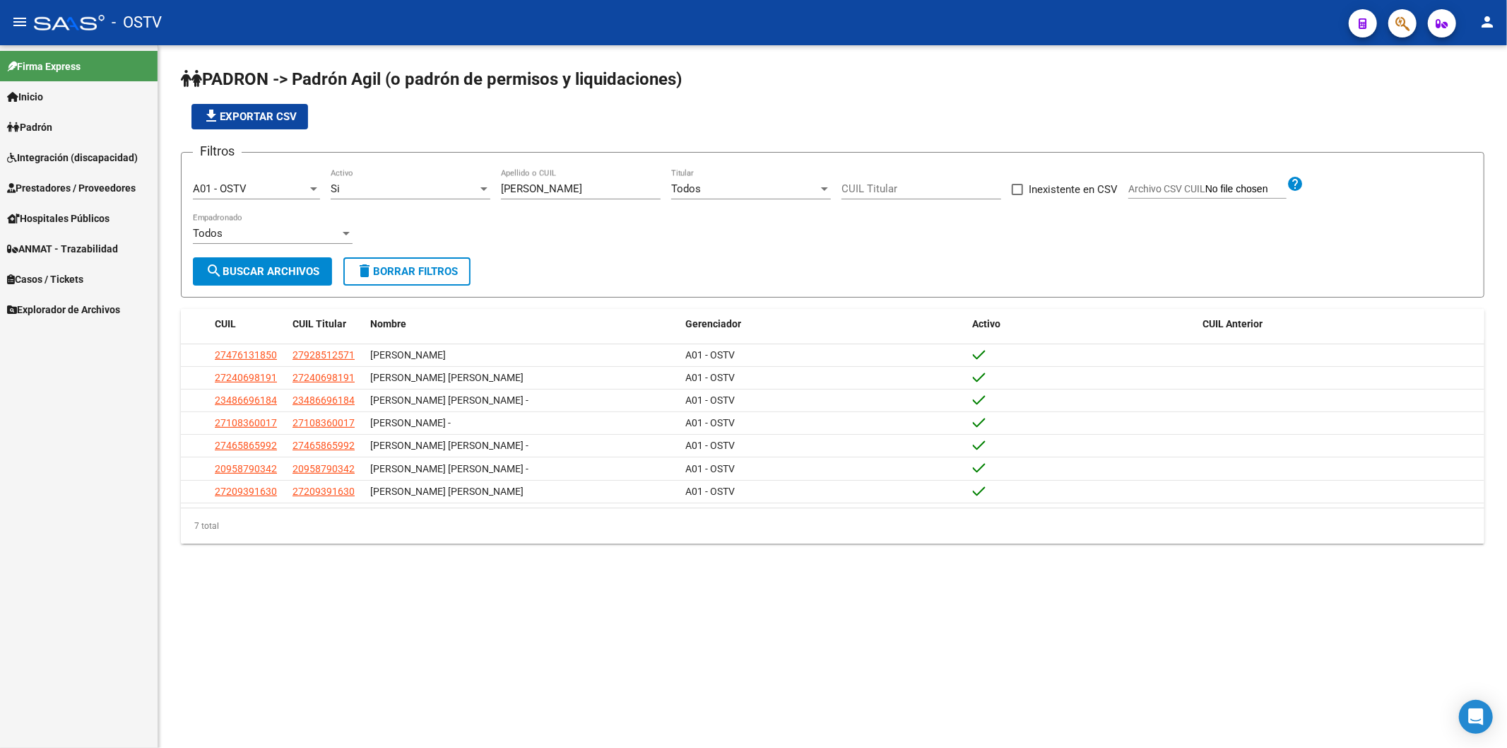
drag, startPoint x: 396, startPoint y: 221, endPoint x: 354, endPoint y: 224, distance: 42.5
click at [365, 224] on div "Filtros A01 - OSTV Seleccionar Gerenciador Si Activo [PERSON_NAME] Apellido o C…" at bounding box center [833, 210] width 1280 height 93
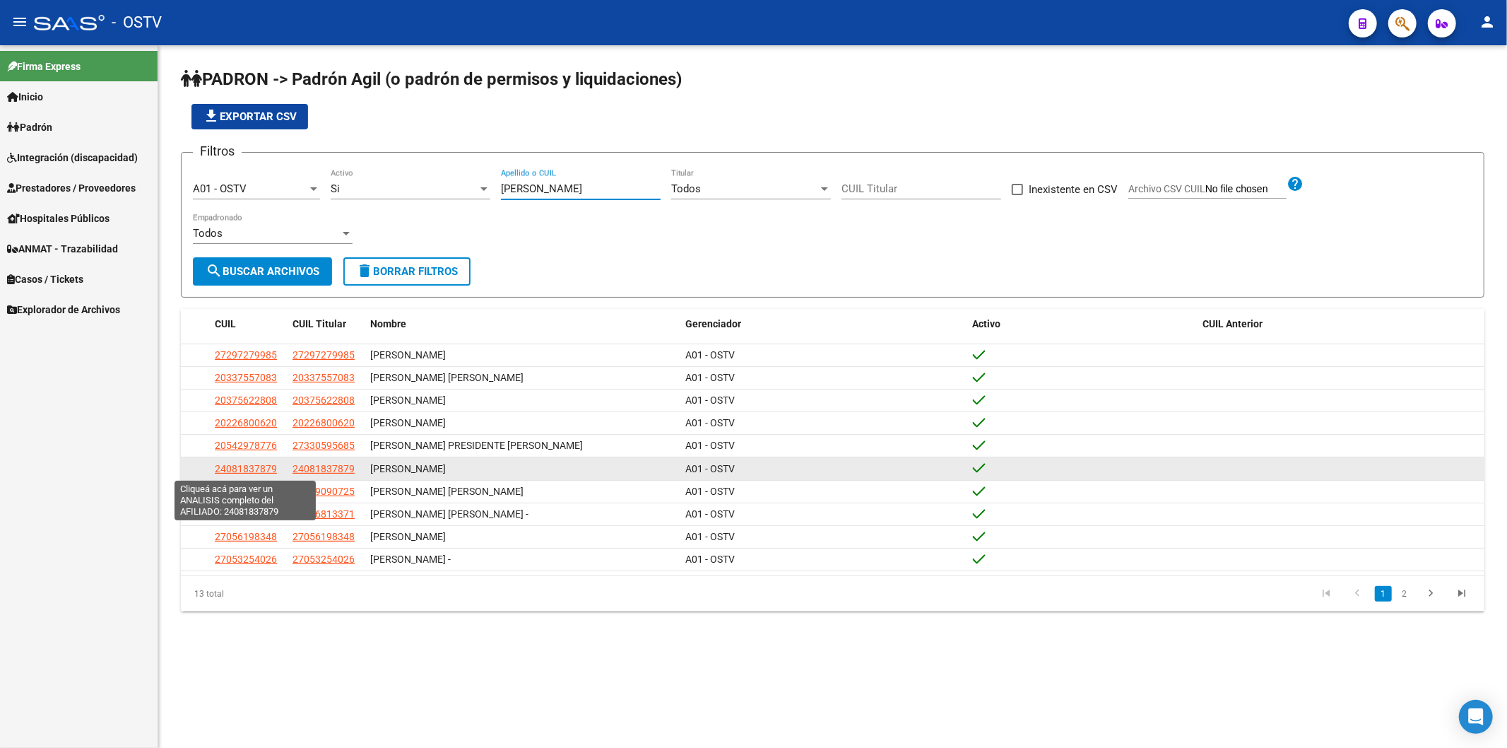
type input "[PERSON_NAME]"
click at [242, 474] on span "24081837879" at bounding box center [246, 468] width 62 height 11
type textarea "24081837879"
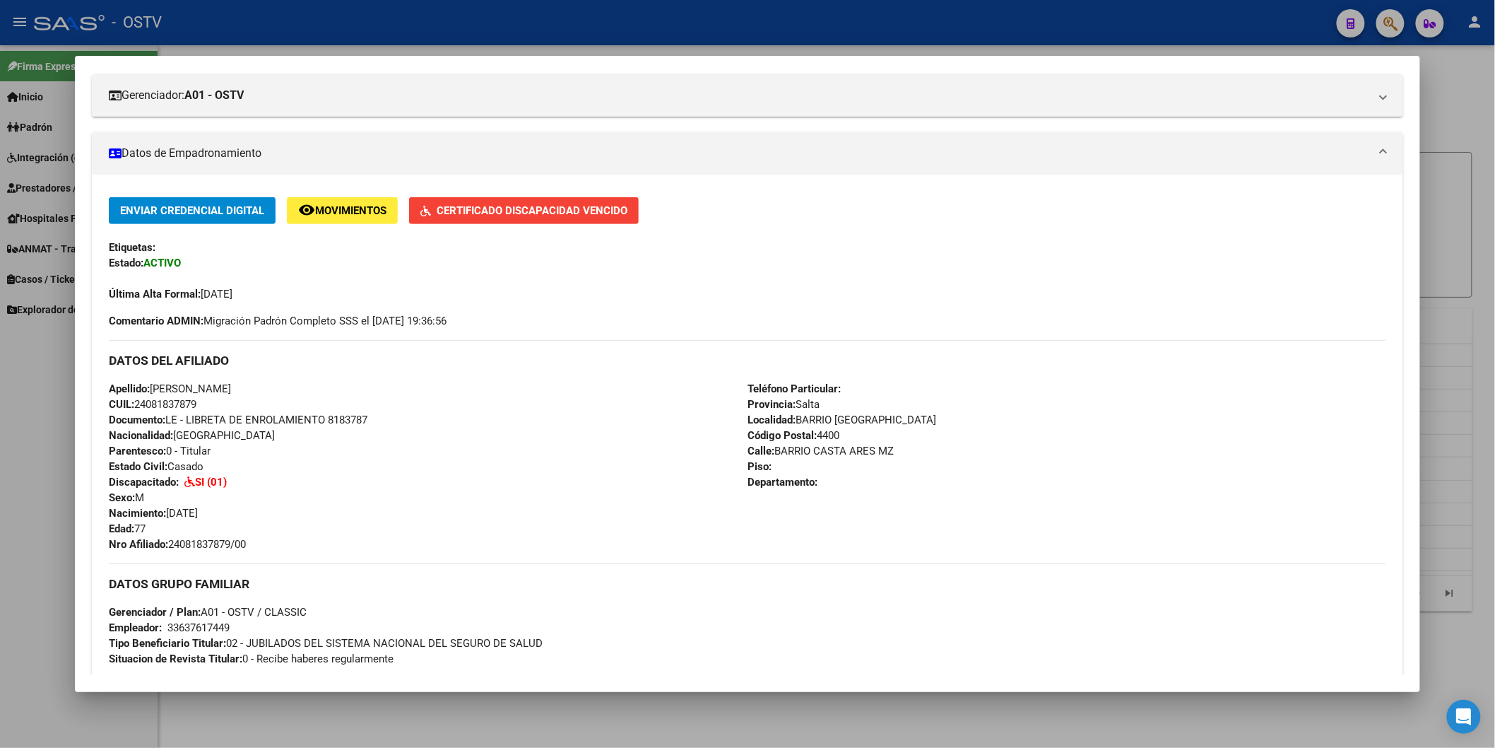
scroll to position [314, 0]
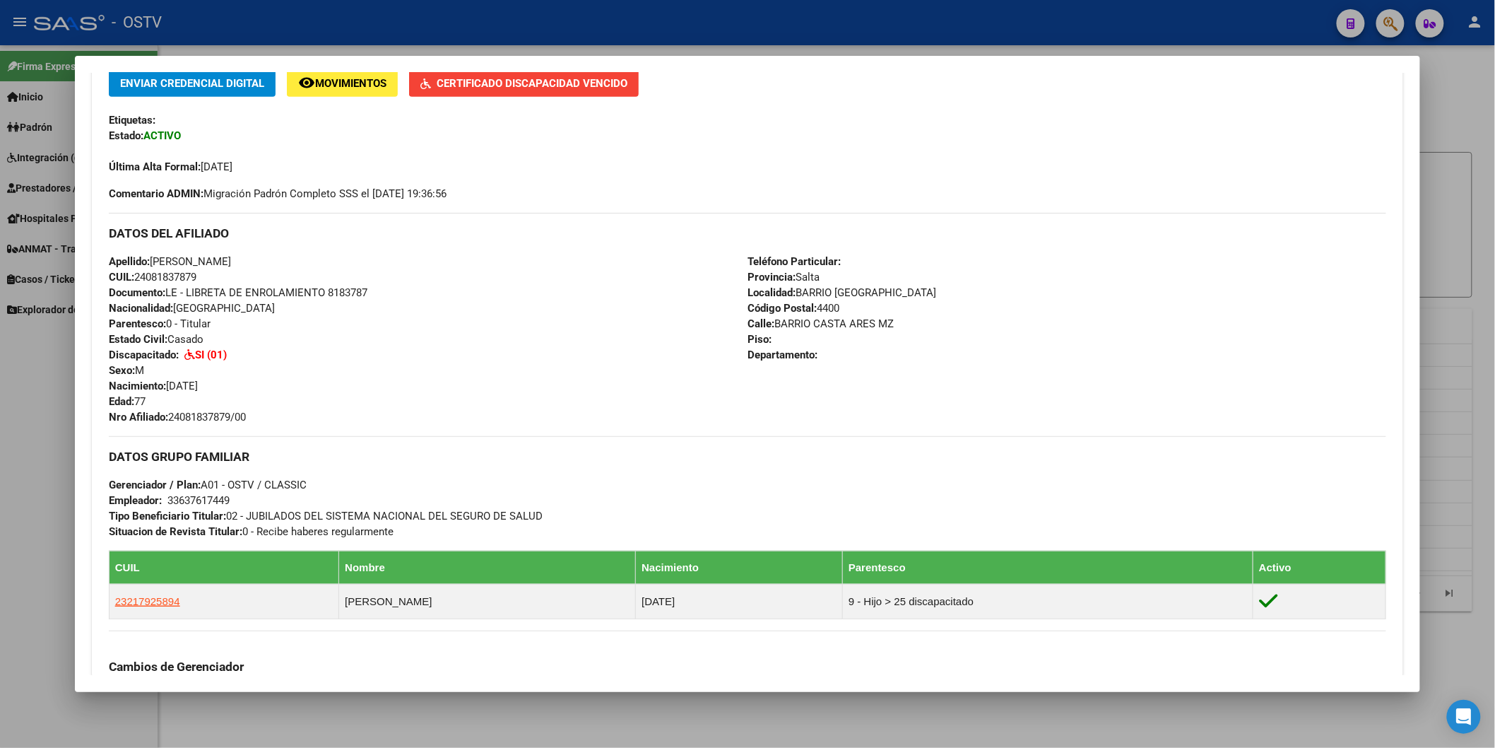
click at [355, 290] on span "Documento: LE - LIBRETA DE ENROLAMIENTO 8183787" at bounding box center [238, 292] width 259 height 13
click at [358, 288] on span "Documento: LE - LIBRETA DE ENROLAMIENTO 8183787" at bounding box center [238, 292] width 259 height 13
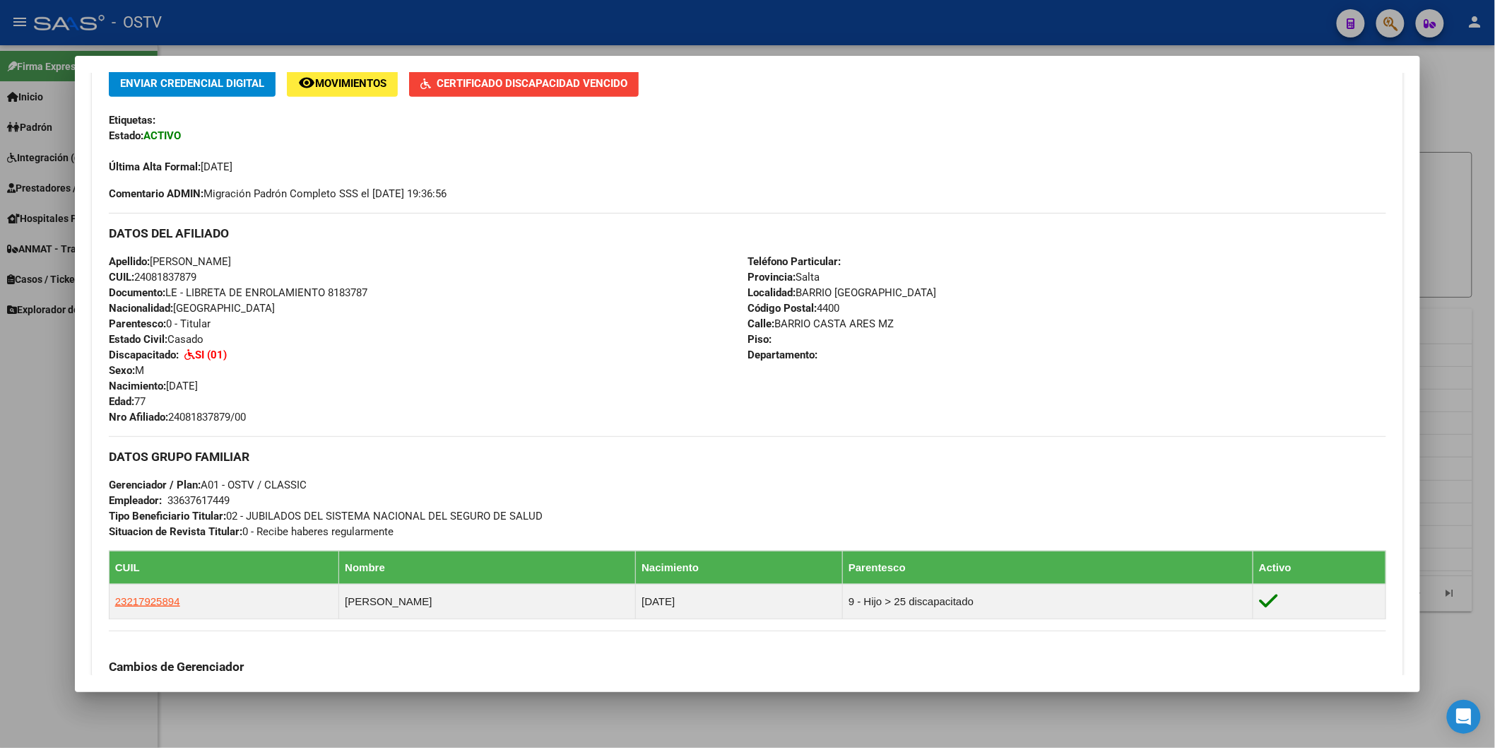
click at [357, 288] on span "Documento: LE - LIBRETA DE ENROLAMIENTO 8183787" at bounding box center [238, 292] width 259 height 13
copy span "8183787"
click at [223, 415] on span "Nro Afiliado: 24081837879/00" at bounding box center [177, 417] width 137 height 13
drag, startPoint x: 223, startPoint y: 415, endPoint x: 240, endPoint y: 425, distance: 20.0
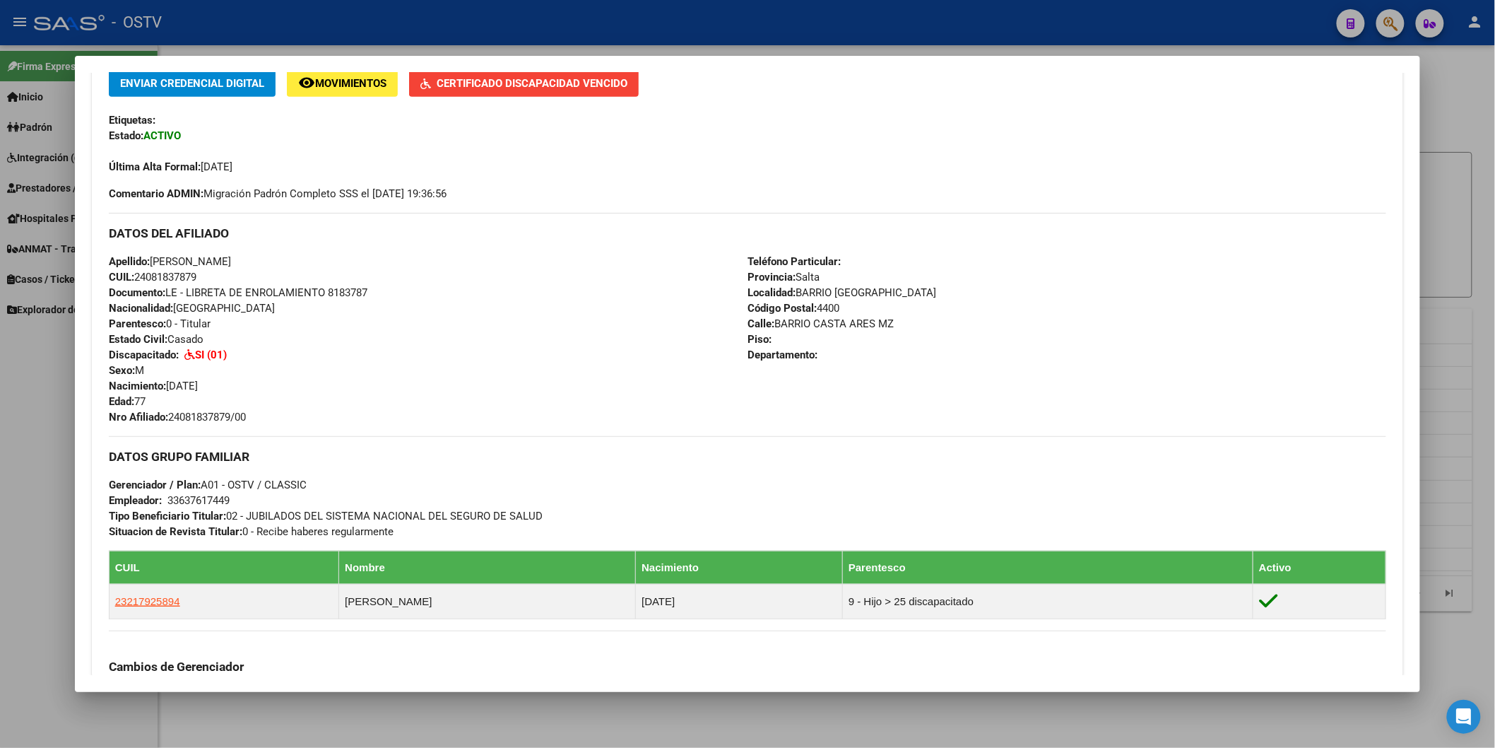
click at [231, 423] on div "Apellido: [PERSON_NAME] CUIL: 24081837879 Documento: LE - LIBRETA DE ENROLAMIEN…" at bounding box center [428, 339] width 639 height 171
click at [210, 415] on span "Nro Afiliado: 24081837879/00" at bounding box center [177, 417] width 137 height 13
copy span "24081837879"
click at [428, 389] on div "Apellido: [PERSON_NAME] CUIL: 24081837879 Documento: LE - LIBRETA DE ENROLAMIEN…" at bounding box center [428, 339] width 639 height 171
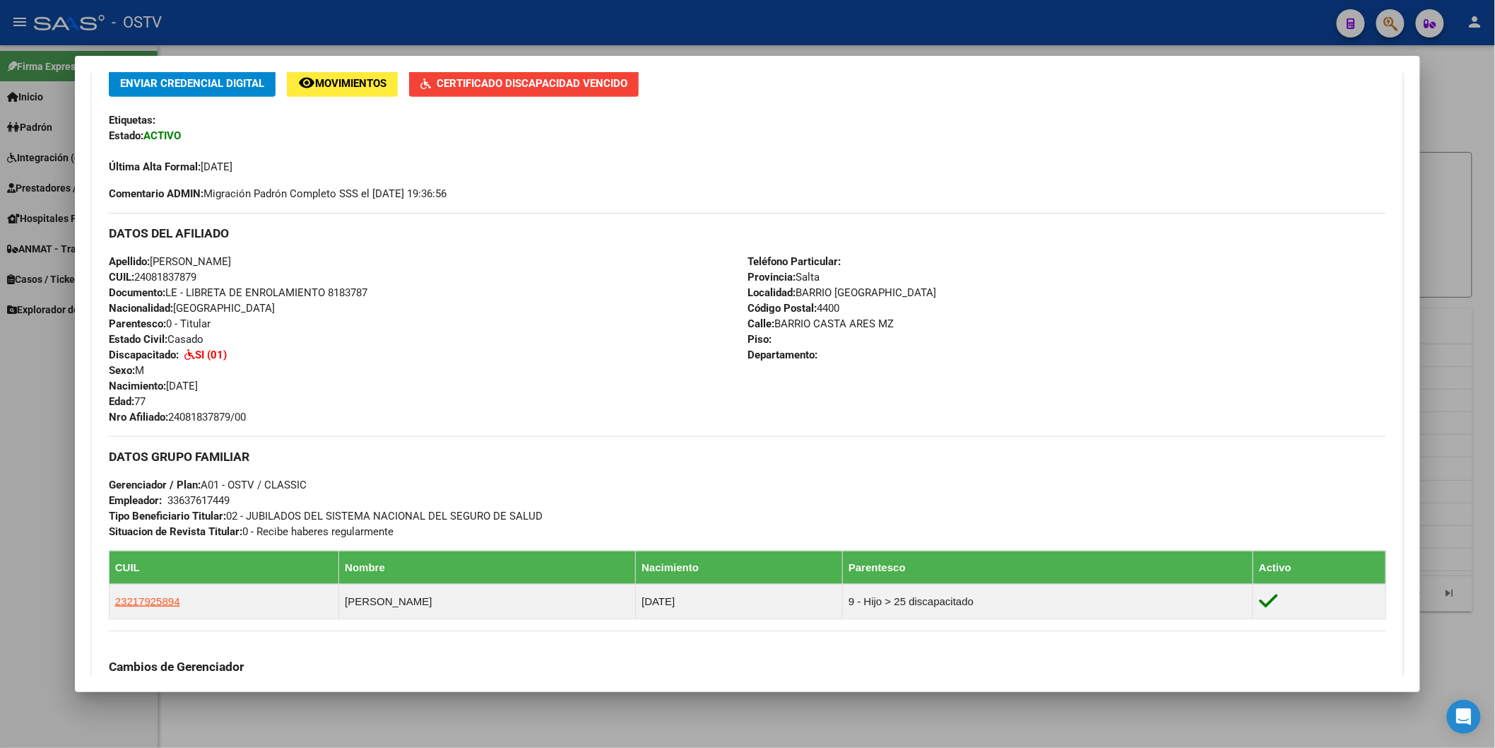
click at [343, 286] on span "Documento: LE - LIBRETA DE ENROLAMIENTO 8183787" at bounding box center [238, 292] width 259 height 13
copy span "8183787"
click at [589, 407] on div "Apellido: [PERSON_NAME] CUIL: 24081837879 Documento: LE - LIBRETA DE ENROLAMIEN…" at bounding box center [428, 339] width 639 height 171
click at [368, 30] on div at bounding box center [747, 374] width 1495 height 748
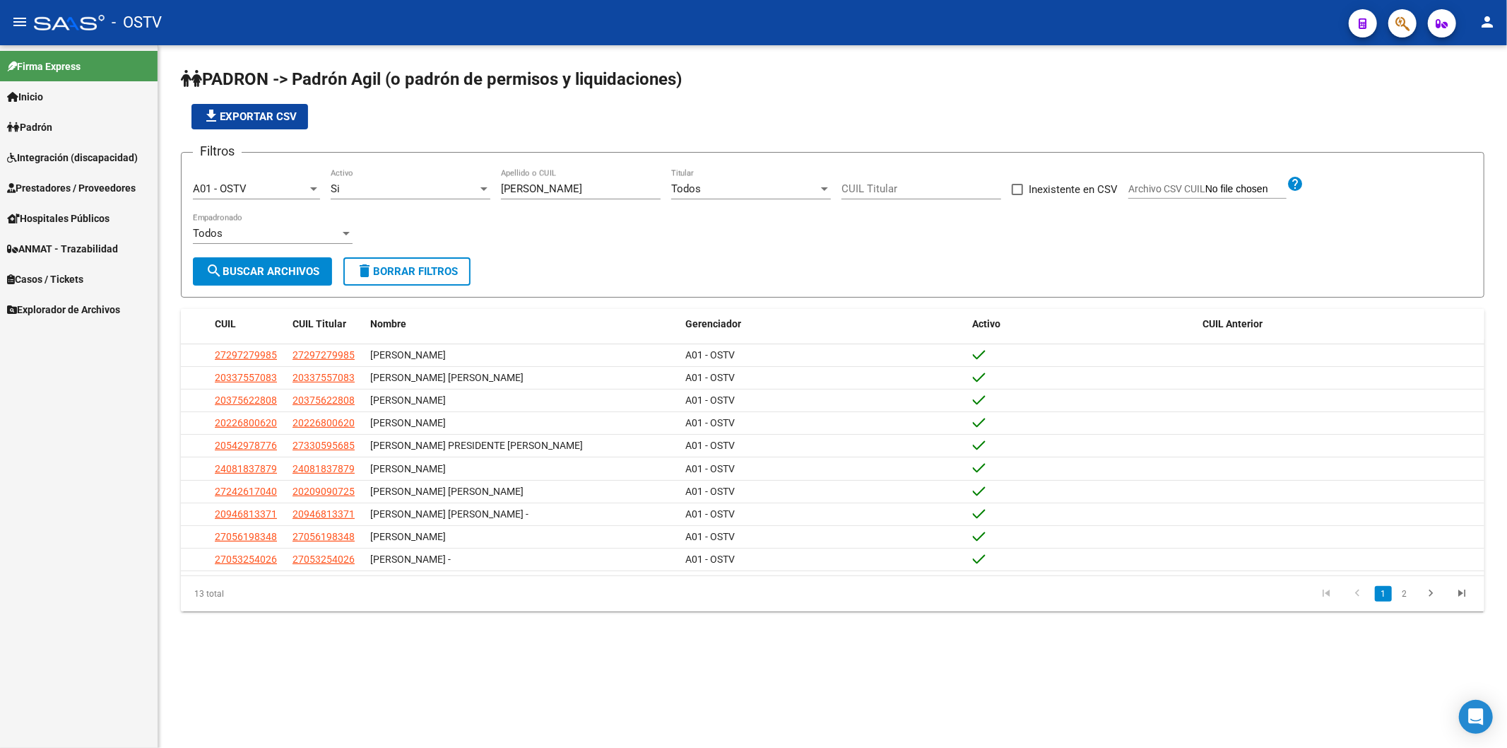
drag, startPoint x: 420, startPoint y: 199, endPoint x: 383, endPoint y: 205, distance: 37.3
click at [383, 205] on div "Filtros A01 - OSTV Seleccionar Gerenciador Si Activo [PERSON_NAME] Apellido o C…" at bounding box center [833, 210] width 1280 height 93
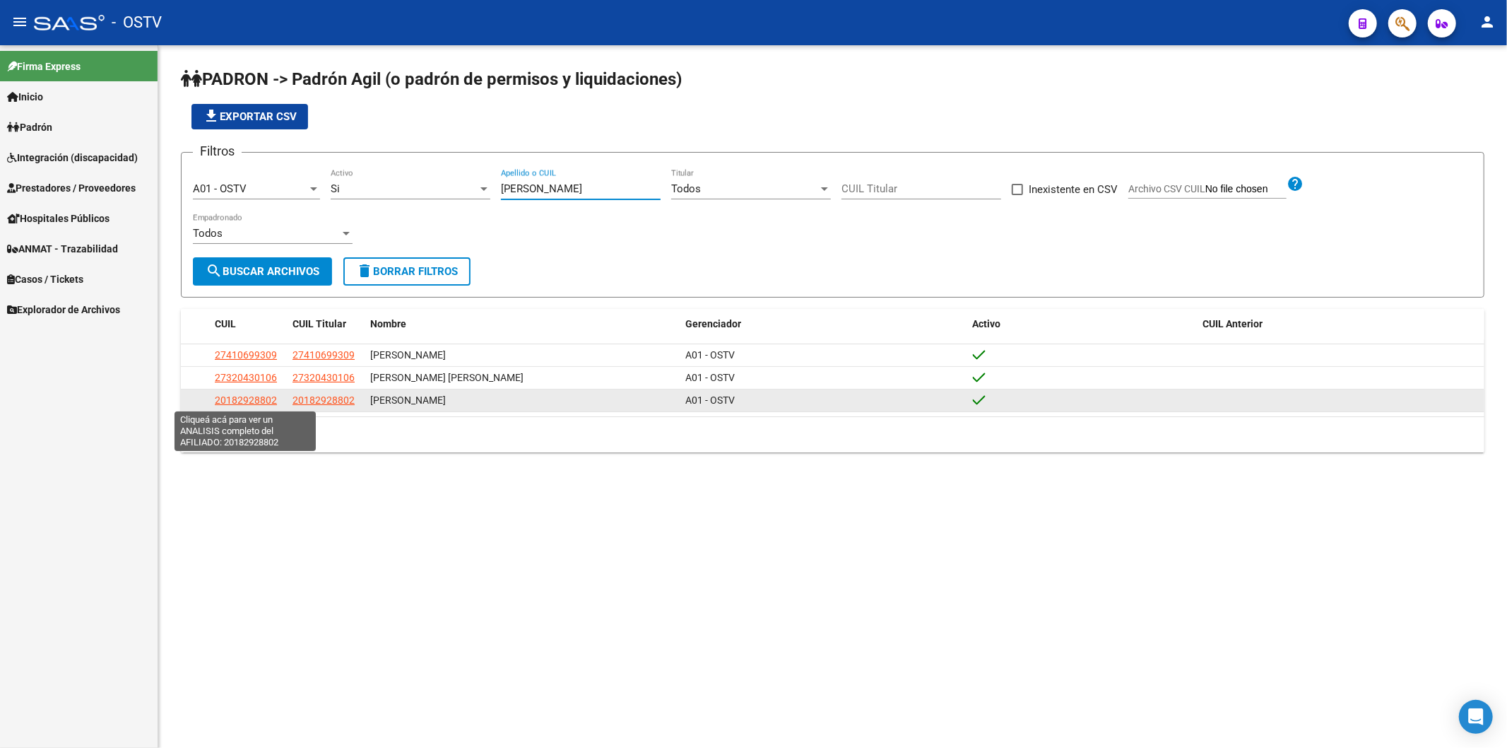
type input "[PERSON_NAME]"
click at [228, 400] on span "20182928802" at bounding box center [246, 399] width 62 height 11
type textarea "20182928802"
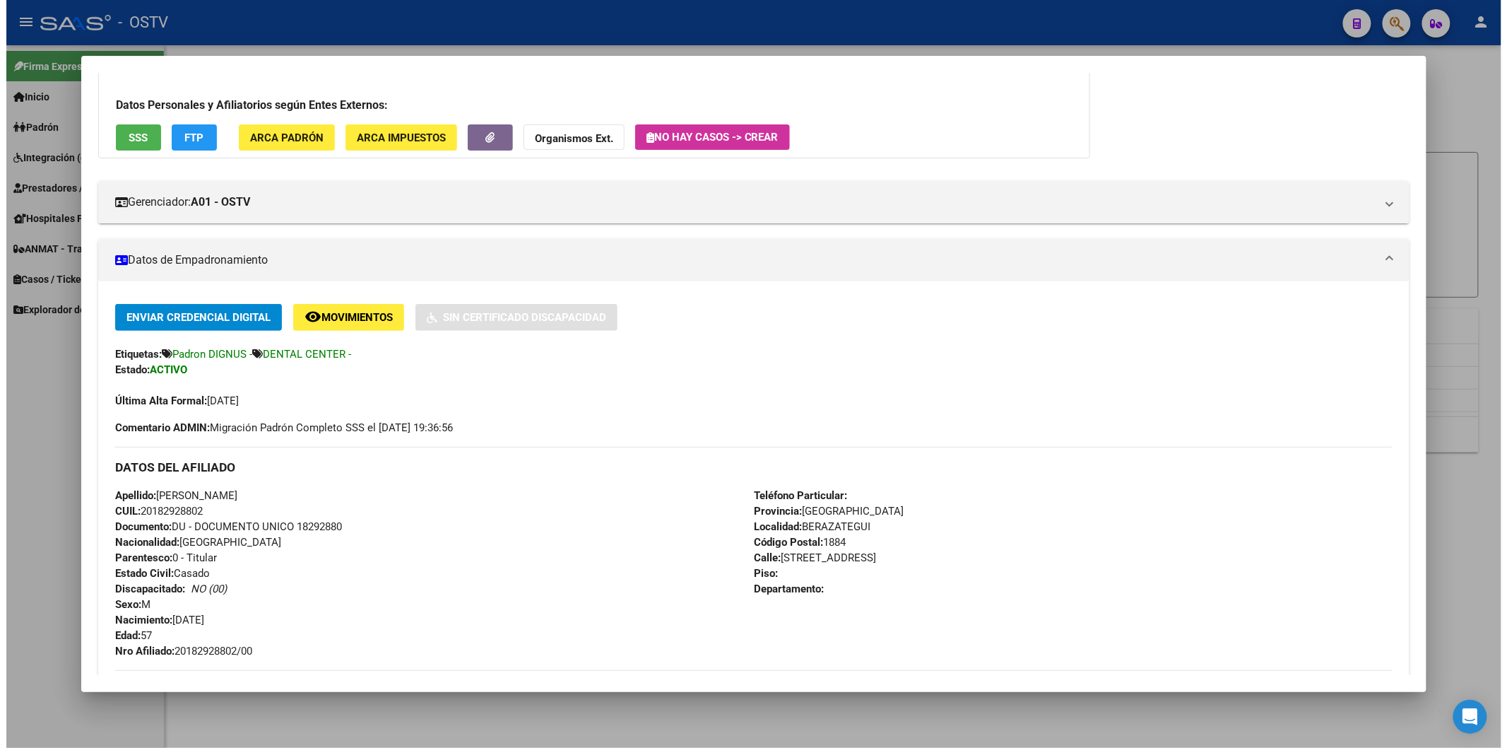
scroll to position [78, 0]
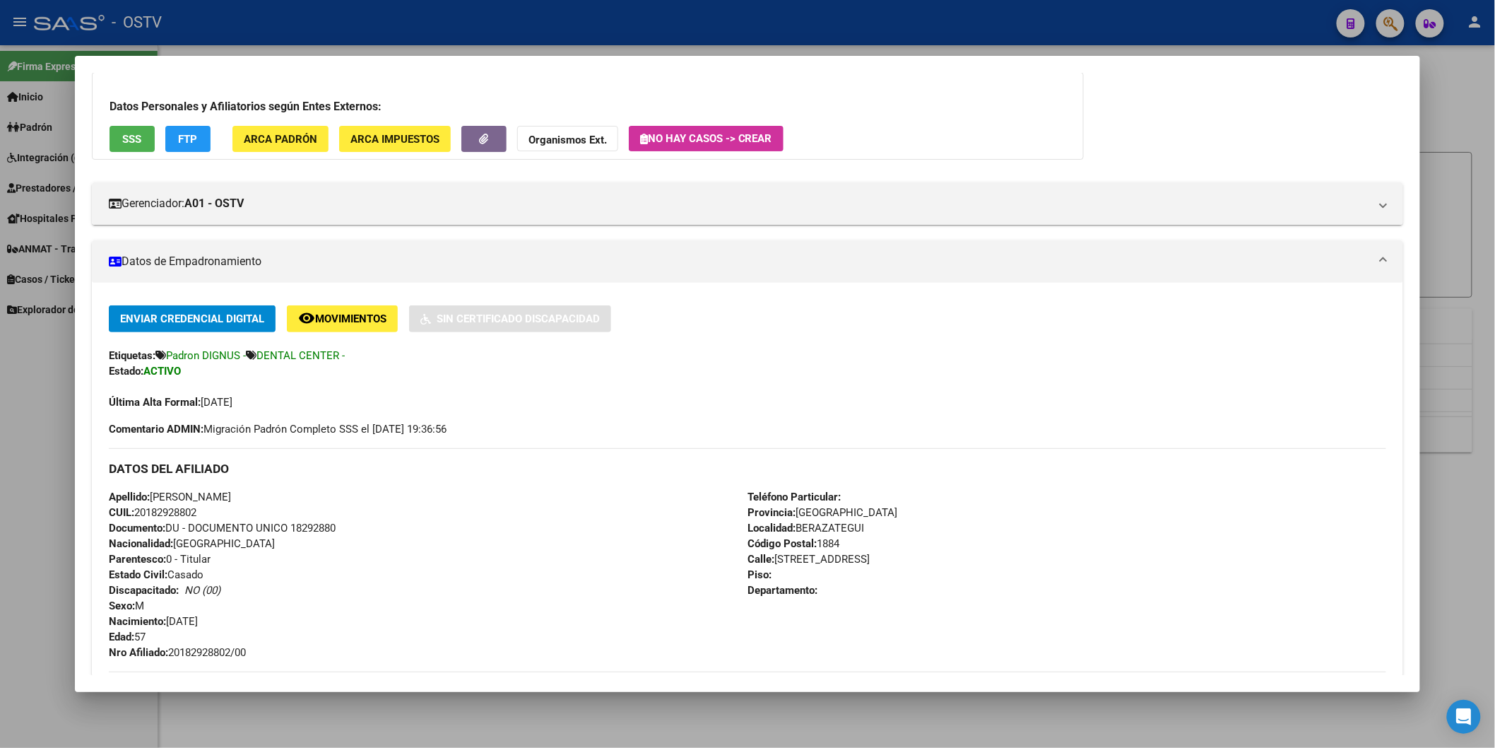
click at [306, 529] on span "Documento: DU - DOCUMENTO UNICO 18292880" at bounding box center [222, 528] width 227 height 13
click at [306, 527] on span "Documento: DU - DOCUMENTO UNICO 18292880" at bounding box center [222, 528] width 227 height 13
click at [199, 652] on span "Nro Afiliado: 20182928802/00" at bounding box center [177, 652] width 137 height 13
click at [325, 52] on div at bounding box center [747, 374] width 1495 height 748
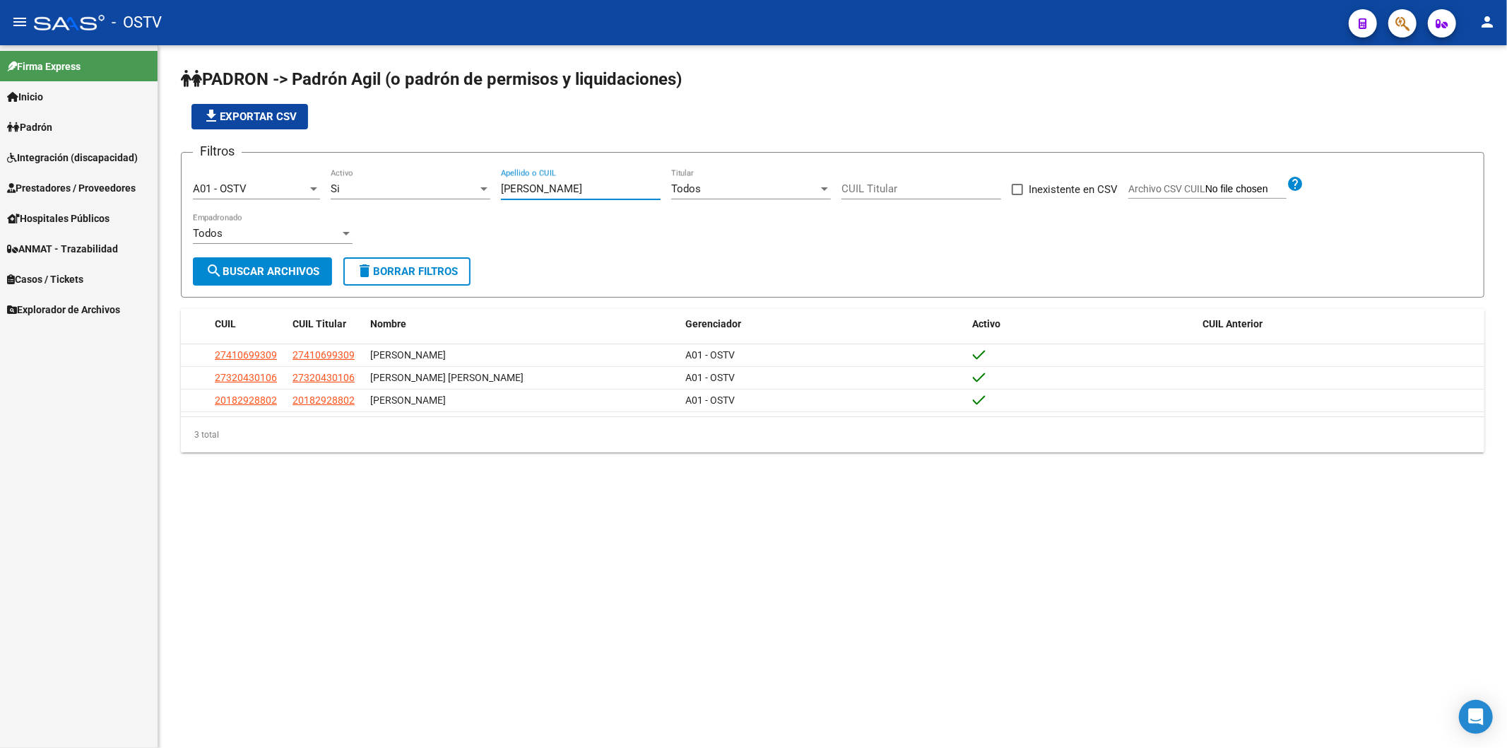
drag, startPoint x: 552, startPoint y: 192, endPoint x: 441, endPoint y: 201, distance: 111.3
click at [442, 201] on div "Filtros A01 - OSTV Seleccionar Gerenciador Si Activo [PERSON_NAME] Apellido o C…" at bounding box center [833, 210] width 1280 height 93
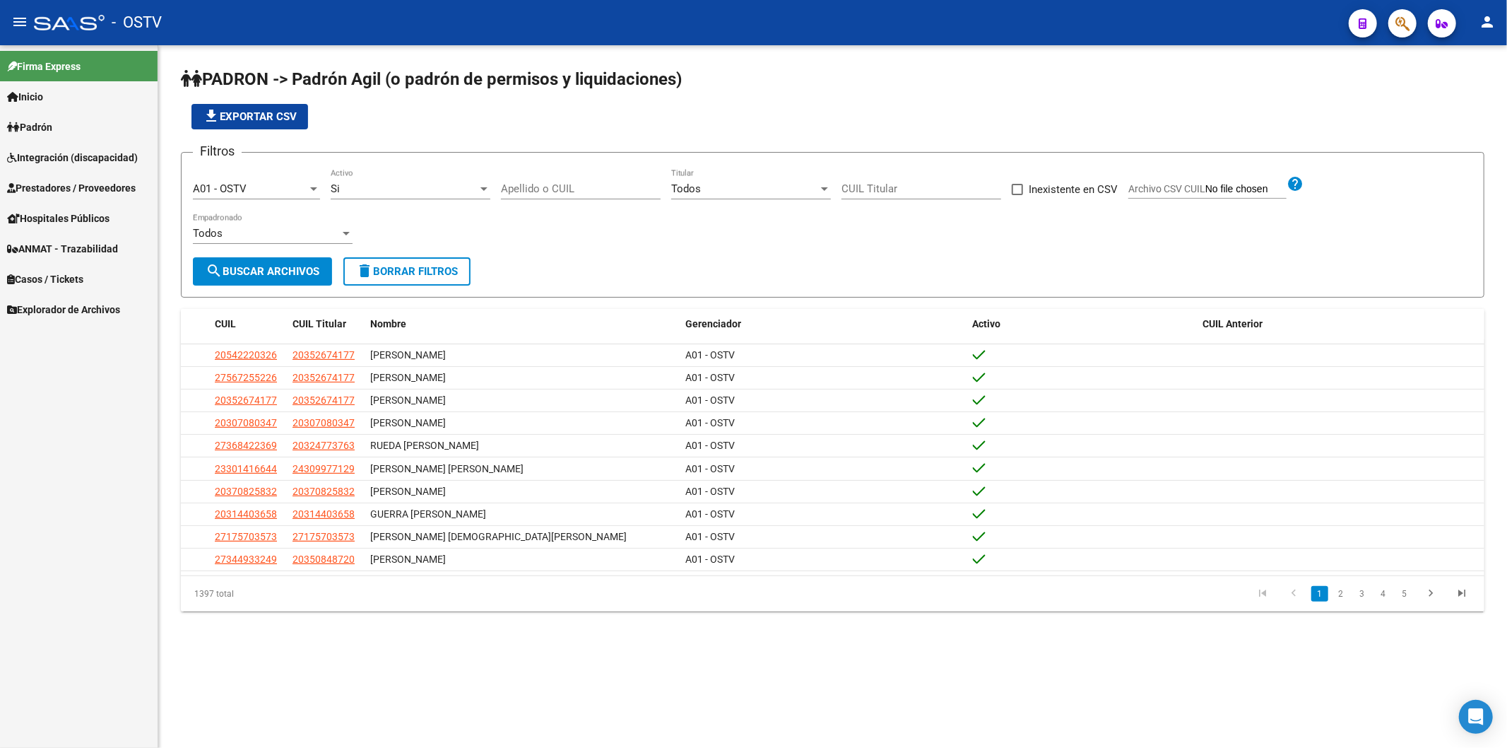
click at [497, 117] on div "file_download Exportar CSV" at bounding box center [833, 116] width 1304 height 25
